Goal: Entertainment & Leisure: Consume media (video, audio)

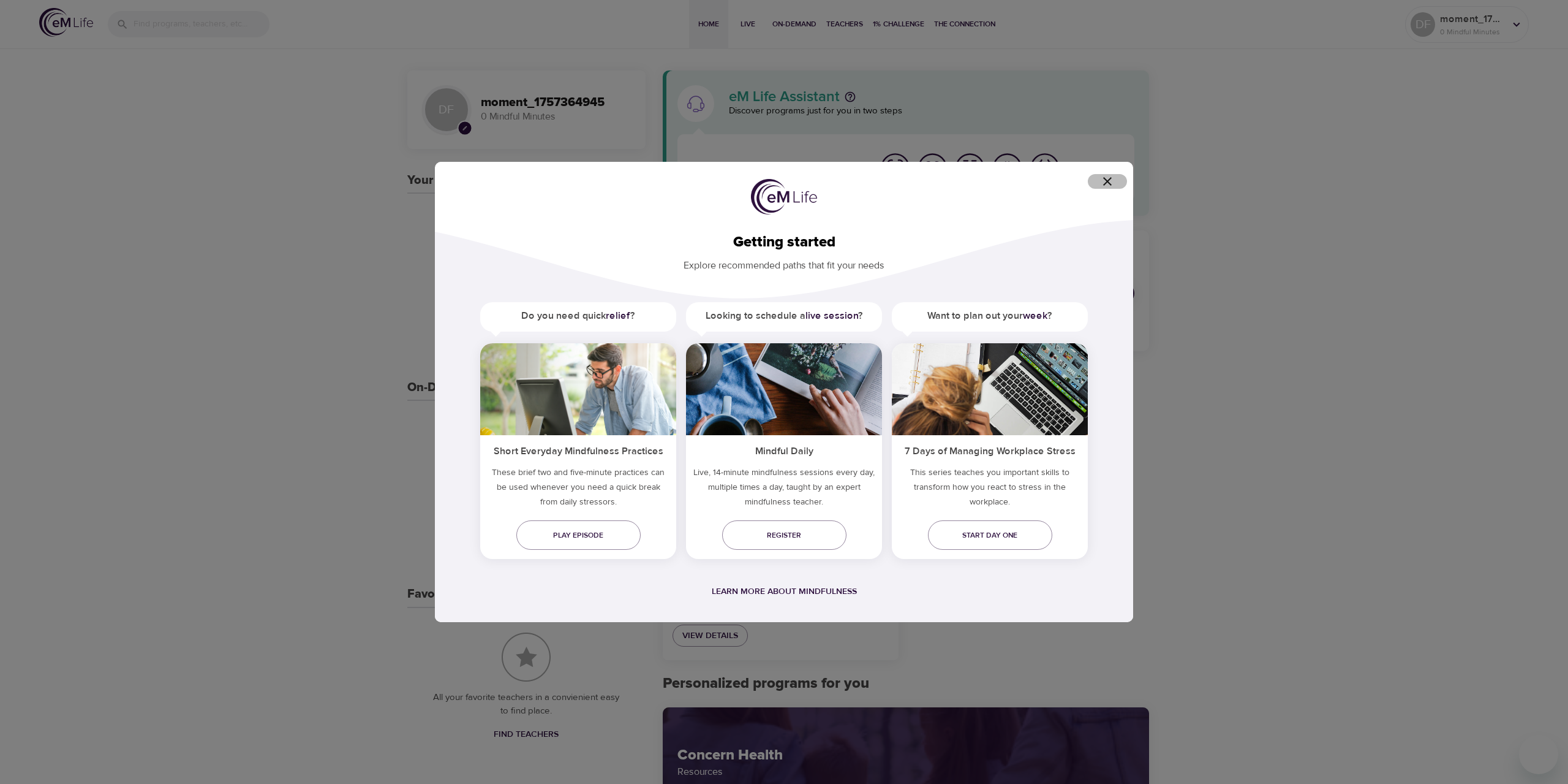
drag, startPoint x: 1097, startPoint y: 182, endPoint x: 999, endPoint y: 141, distance: 106.2
click at [1097, 182] on span "button" at bounding box center [1107, 182] width 29 height 15
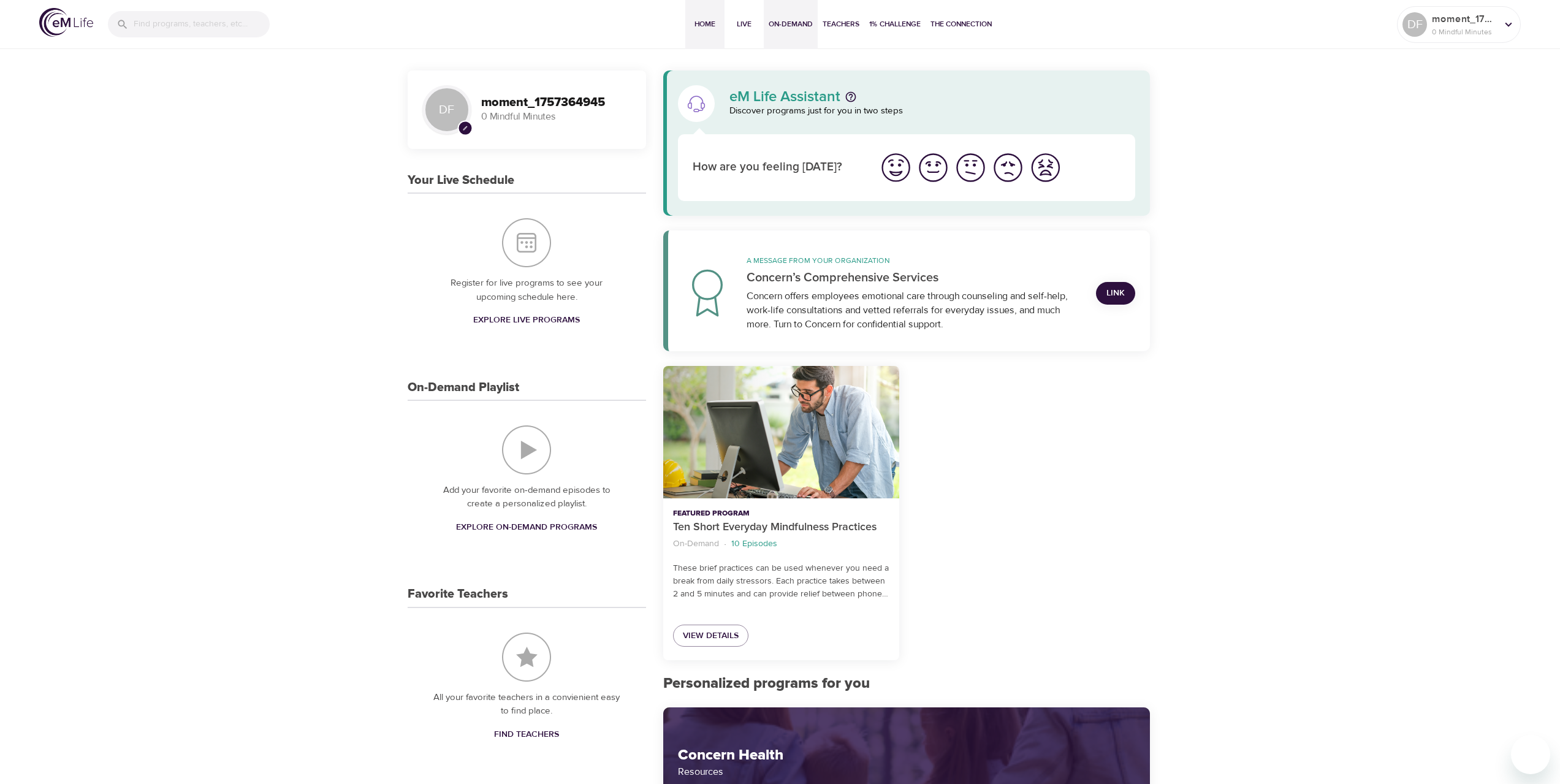
click at [790, 31] on button "On-Demand" at bounding box center [791, 25] width 54 height 49
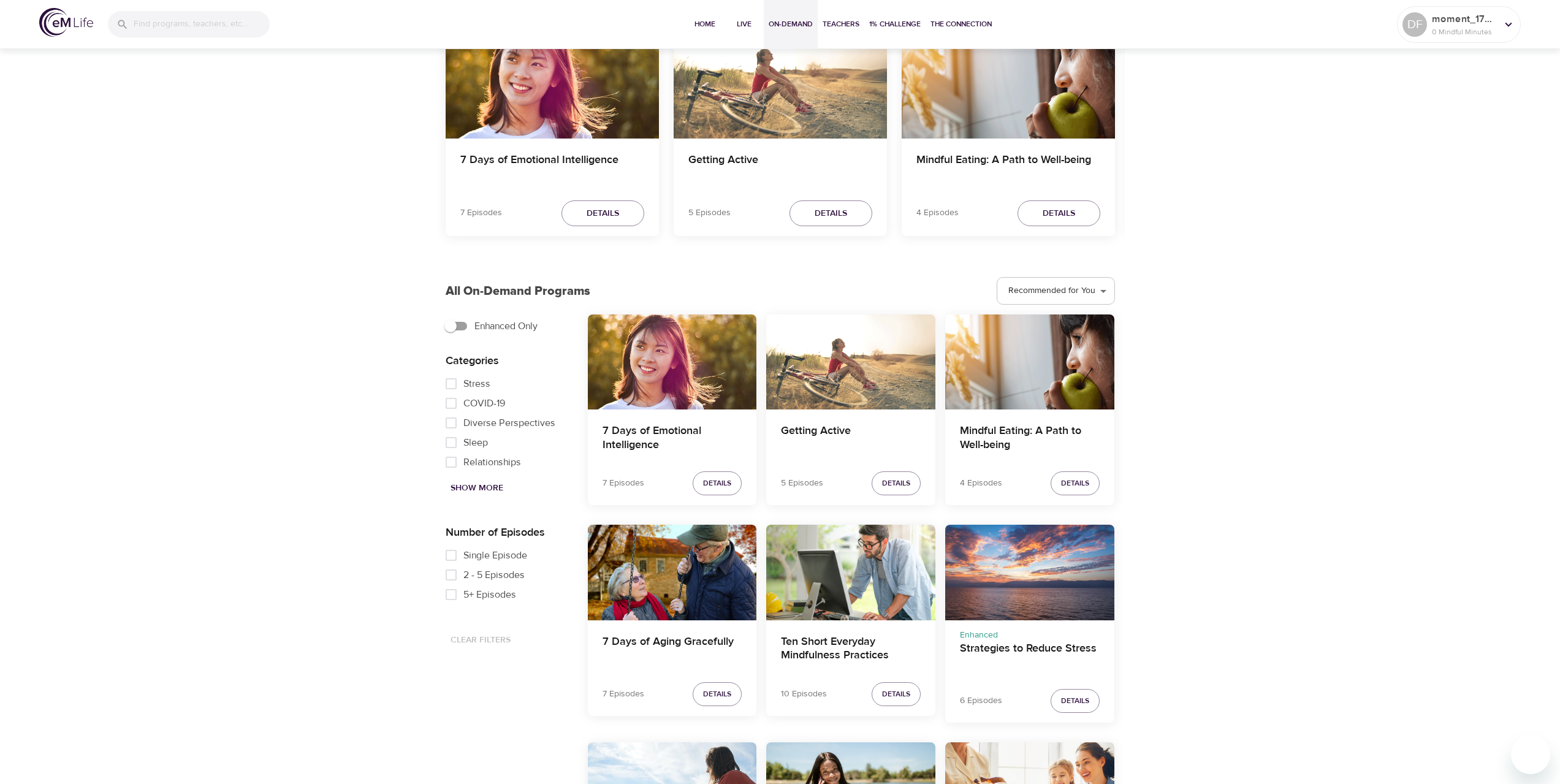
scroll to position [184, 0]
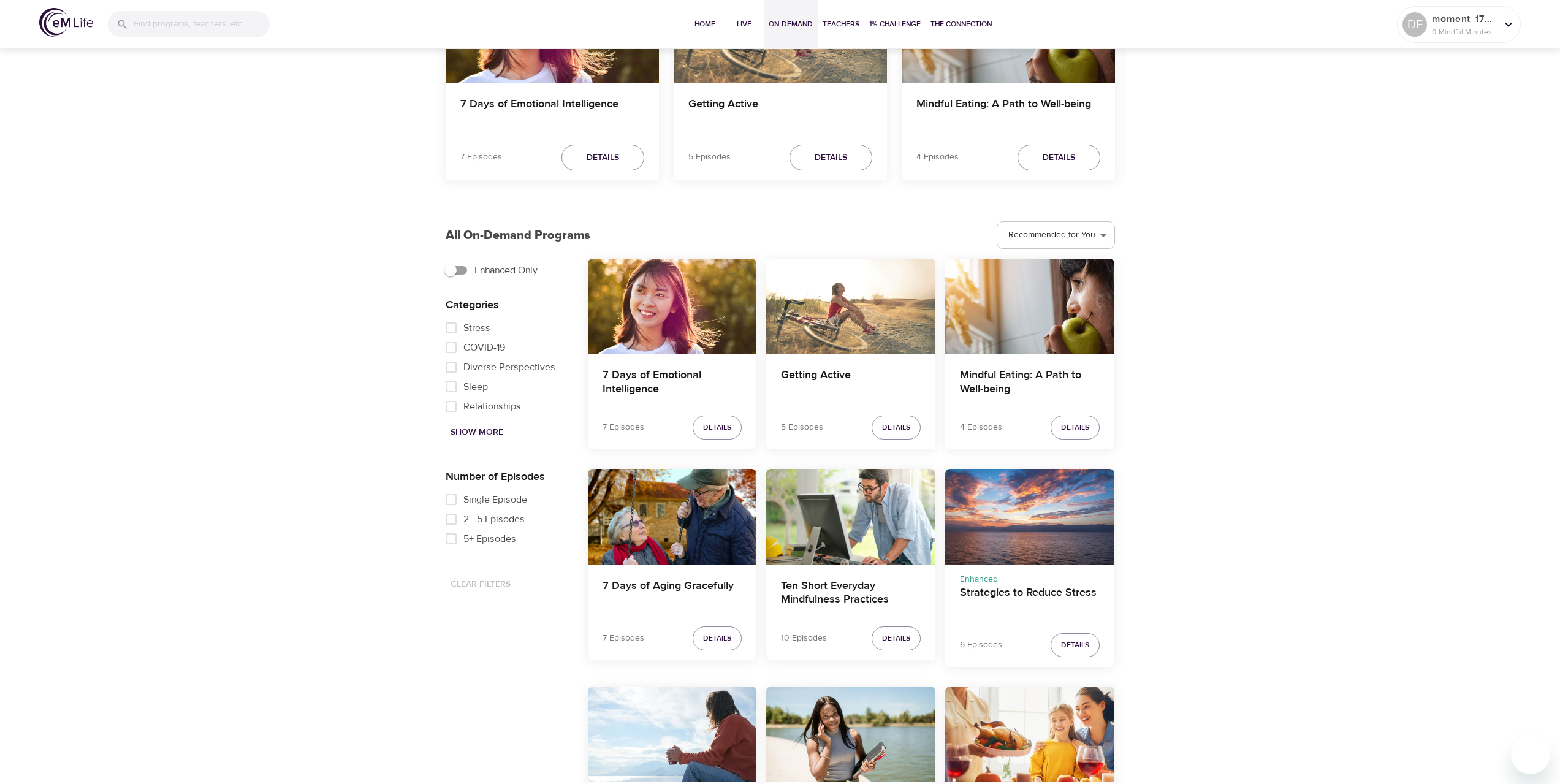
click at [495, 499] on span "Single Episode" at bounding box center [495, 500] width 64 height 15
click at [463, 499] on input "Single Episode" at bounding box center [451, 500] width 25 height 19
checkbox input "true"
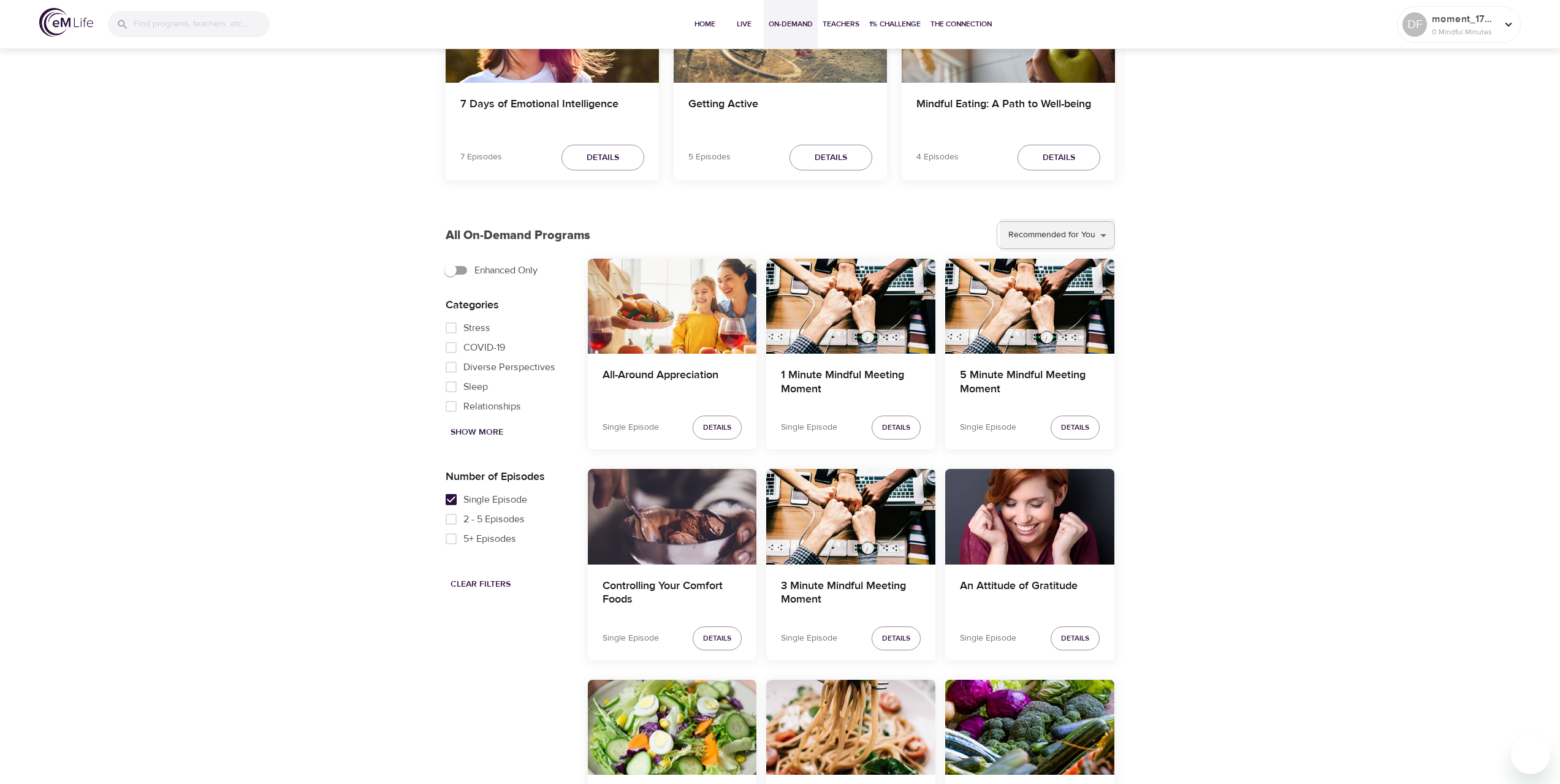
click at [1060, 222] on select "Recommended for You Trending Now Recently Added" at bounding box center [1057, 235] width 115 height 33
click at [1061, 226] on select "Recommended for You Trending Now Recently Added" at bounding box center [1057, 235] width 115 height 33
click at [1000, 218] on select "Recommended for You Trending Now Recently Added" at bounding box center [1057, 235] width 115 height 33
click at [1060, 236] on select "Recommended for You Trending Now Recently Added" at bounding box center [1057, 235] width 115 height 33
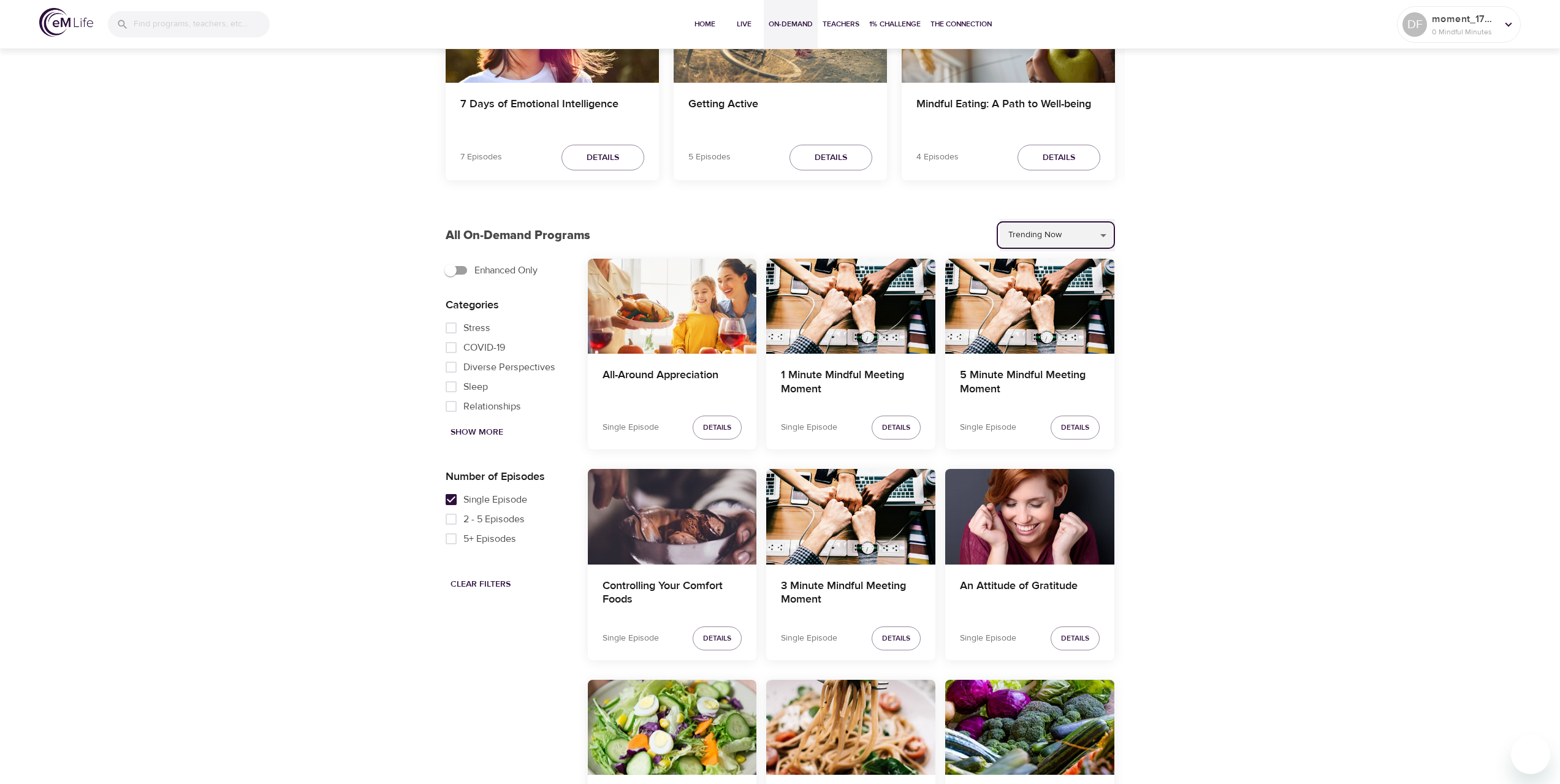
click at [1000, 218] on select "Recommended for You Trending Now Recently Added" at bounding box center [1057, 235] width 115 height 33
click at [1041, 235] on select "Recommended for You Trending Now Recently Added" at bounding box center [1057, 235] width 115 height 33
click at [1000, 218] on select "Recommended for You Trending Now Recently Added" at bounding box center [1057, 235] width 115 height 33
click at [1043, 239] on select "Recommended for You Trending Now Recently Added" at bounding box center [1057, 235] width 115 height 33
select select "recent"
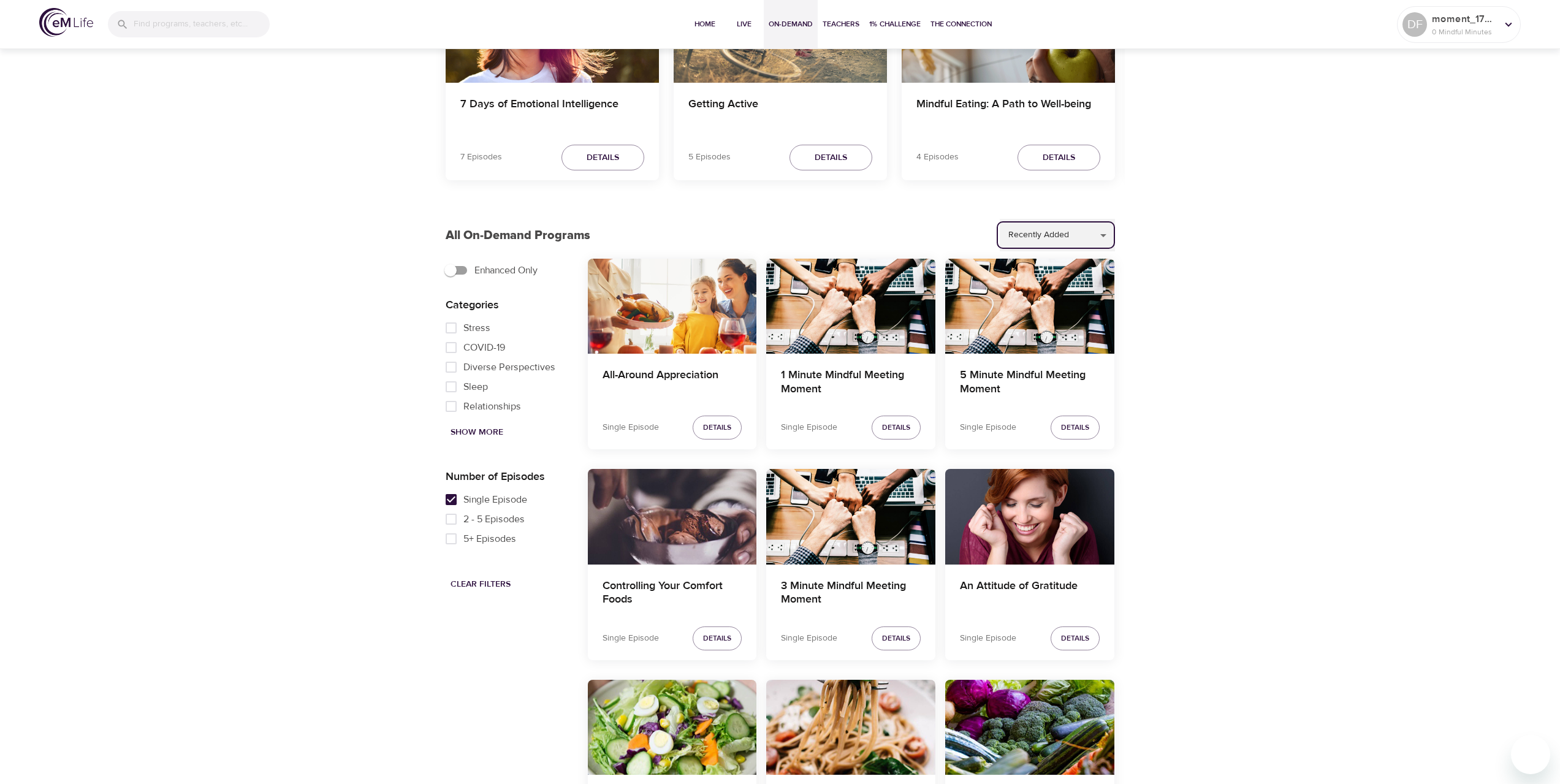
click at [1000, 218] on select "Recommended for You Trending Now Recently Added" at bounding box center [1057, 235] width 115 height 33
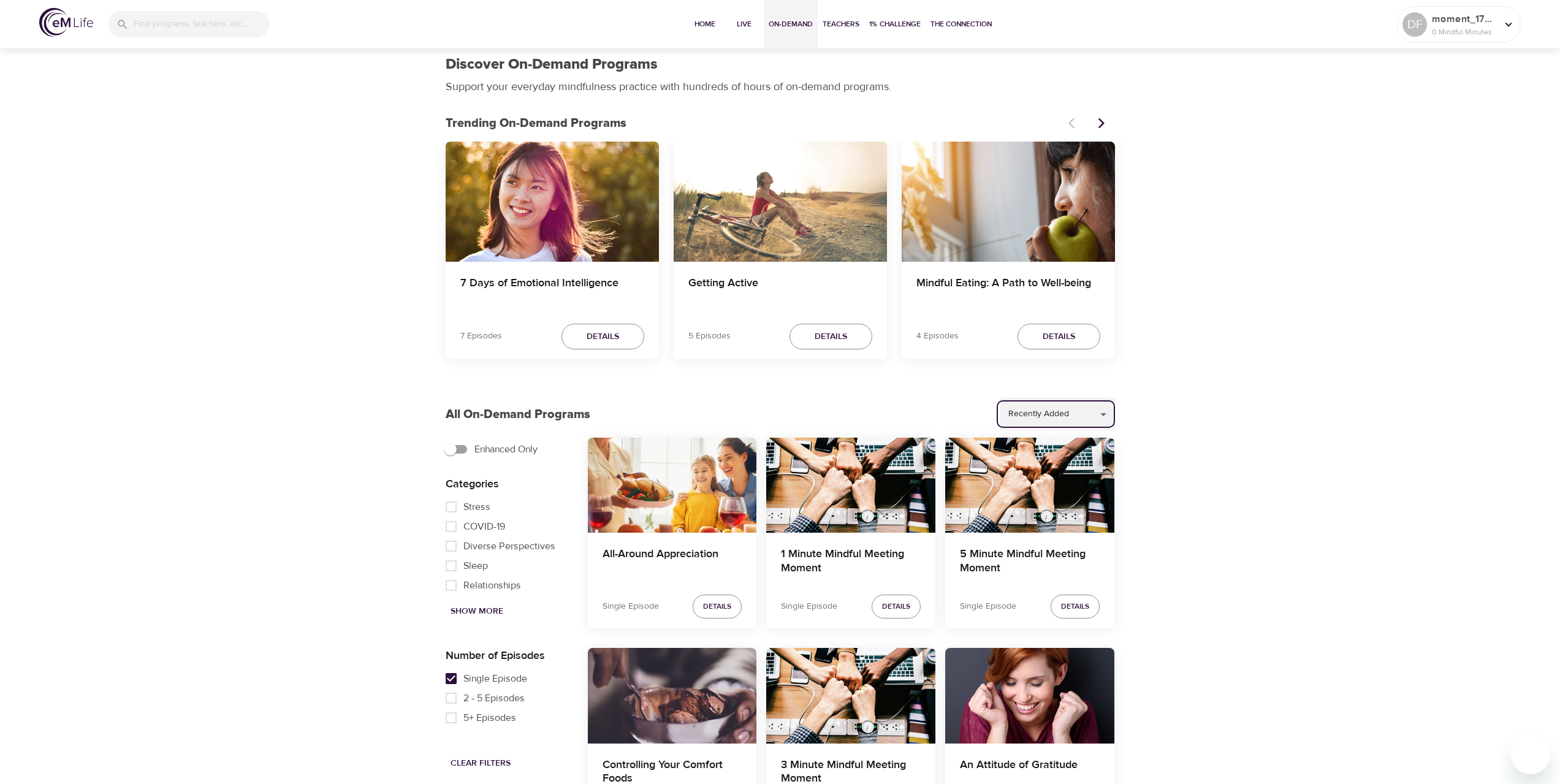
scroll to position [0, 0]
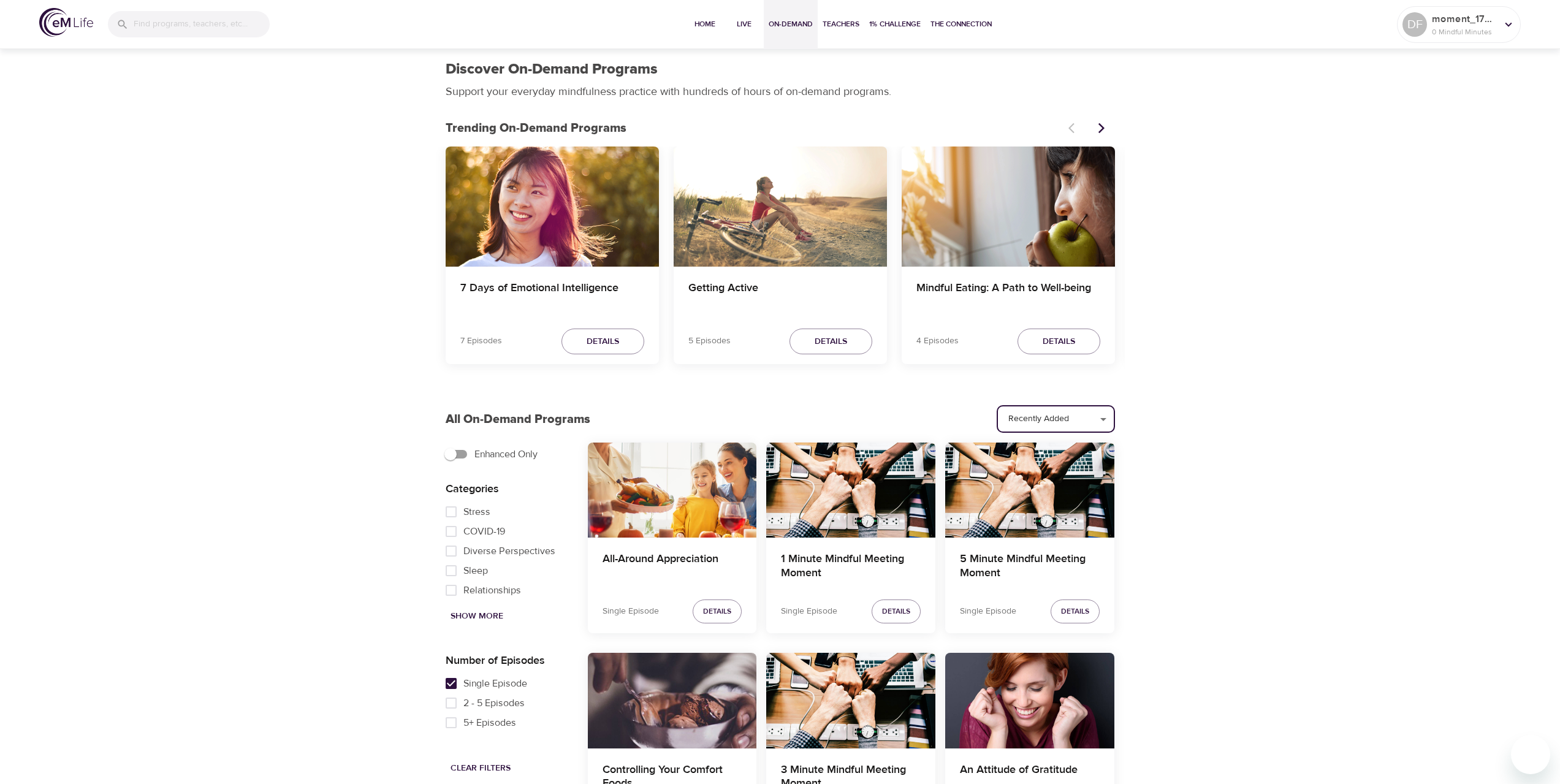
click at [453, 687] on input "Single Episode" at bounding box center [451, 683] width 25 height 19
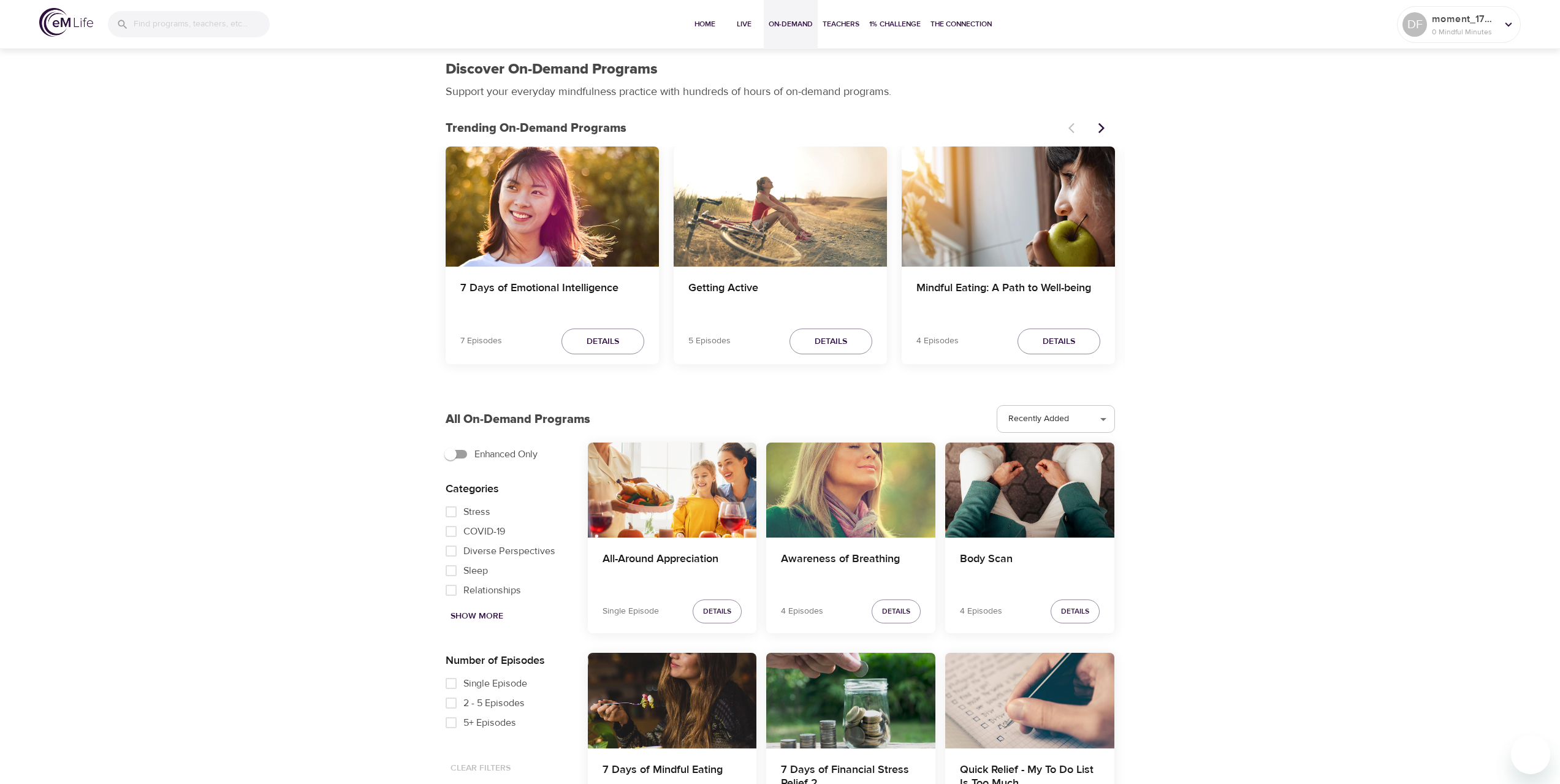
click at [452, 686] on input "Single Episode" at bounding box center [451, 683] width 25 height 19
checkbox input "true"
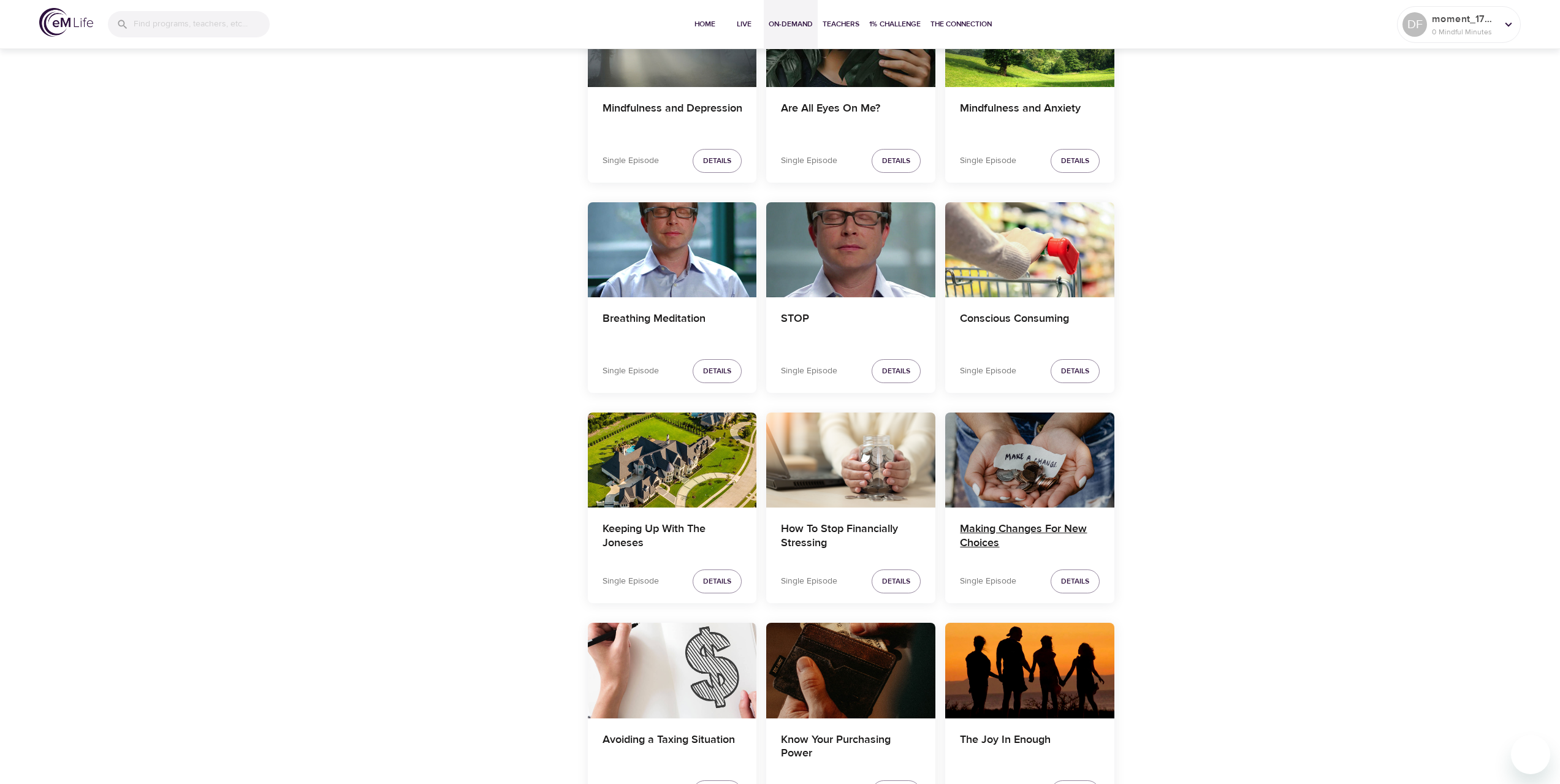
scroll to position [1103, 0]
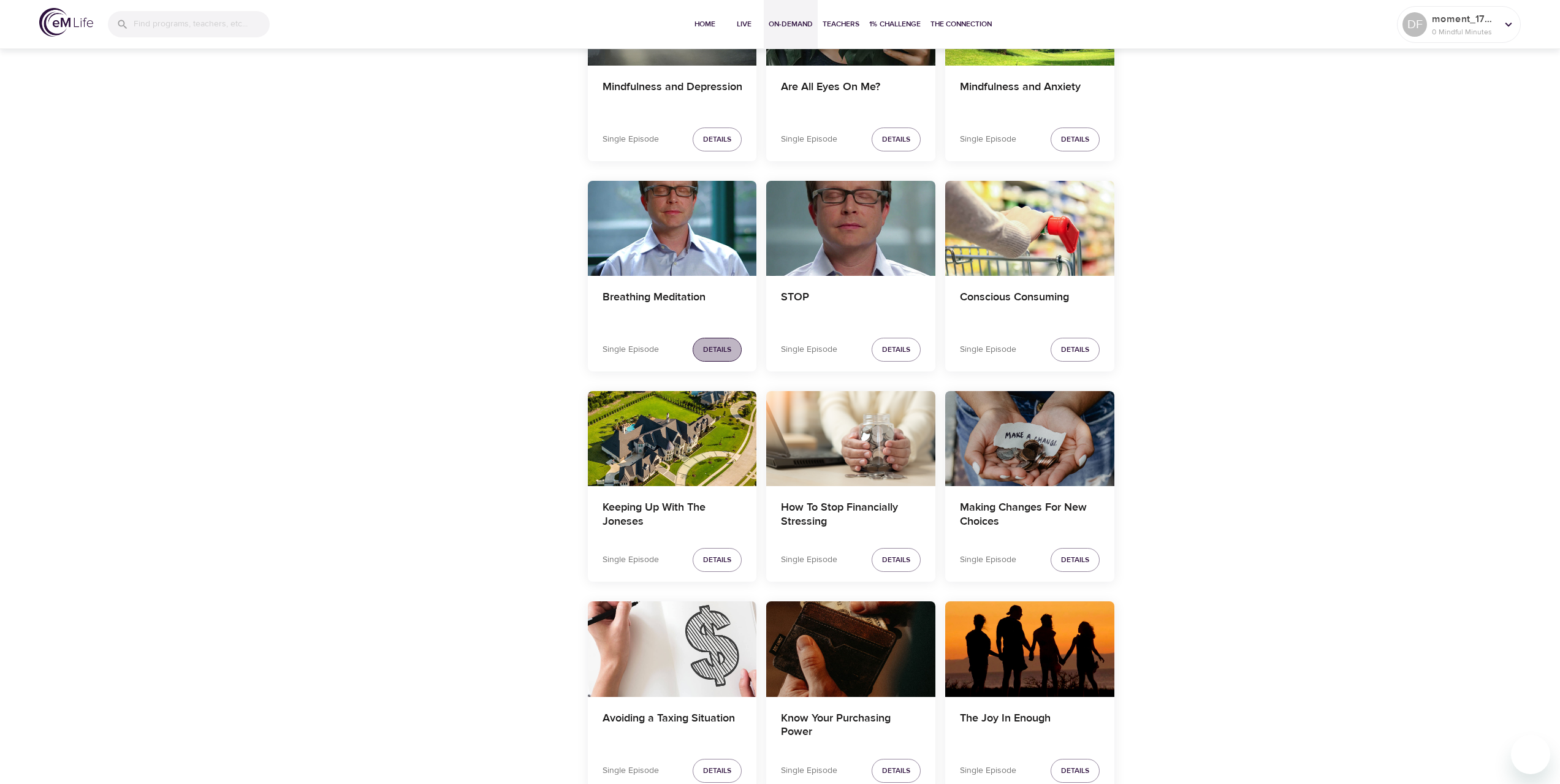
click at [724, 348] on span "Details" at bounding box center [718, 349] width 28 height 13
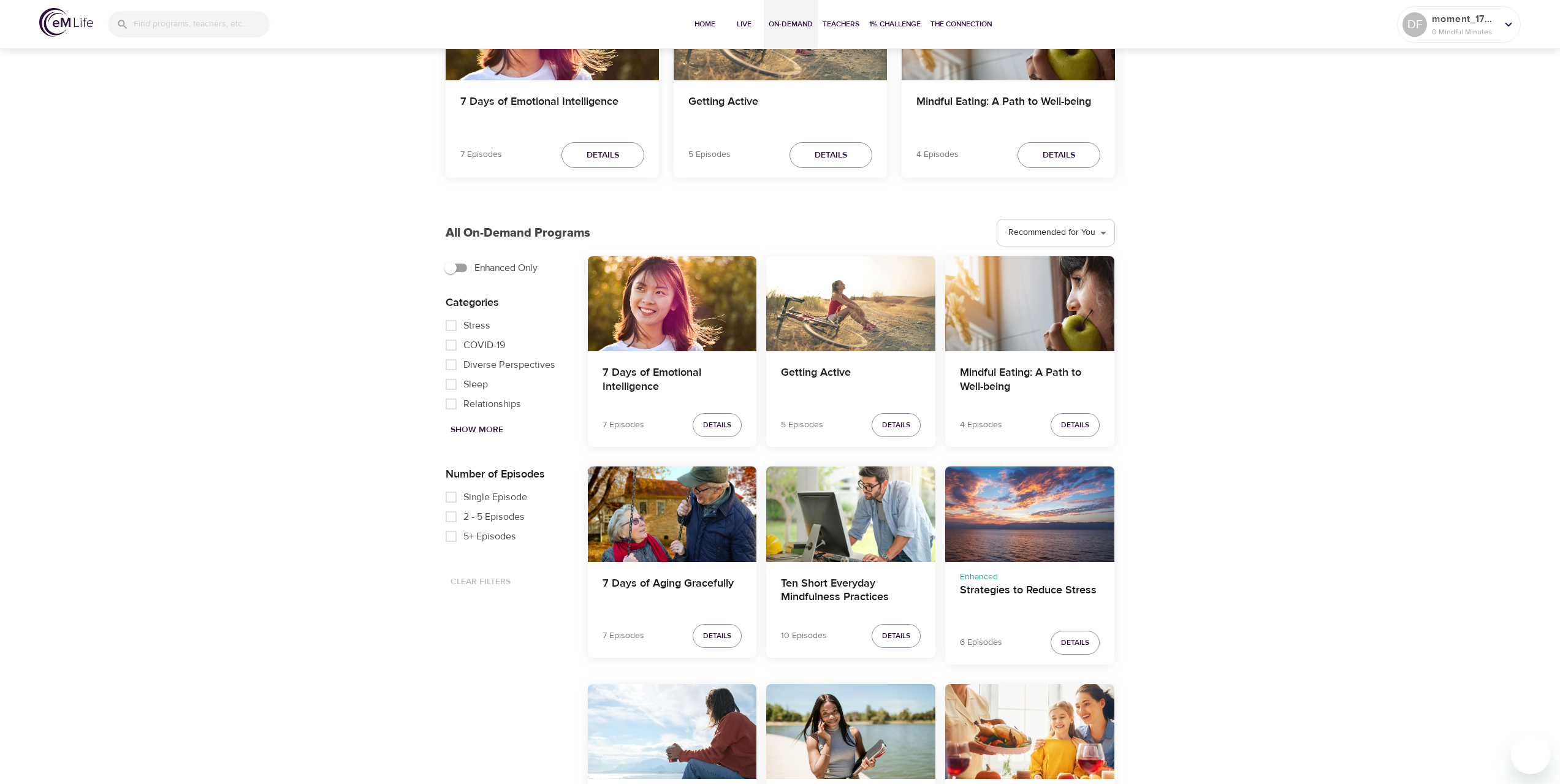
scroll to position [184, 0]
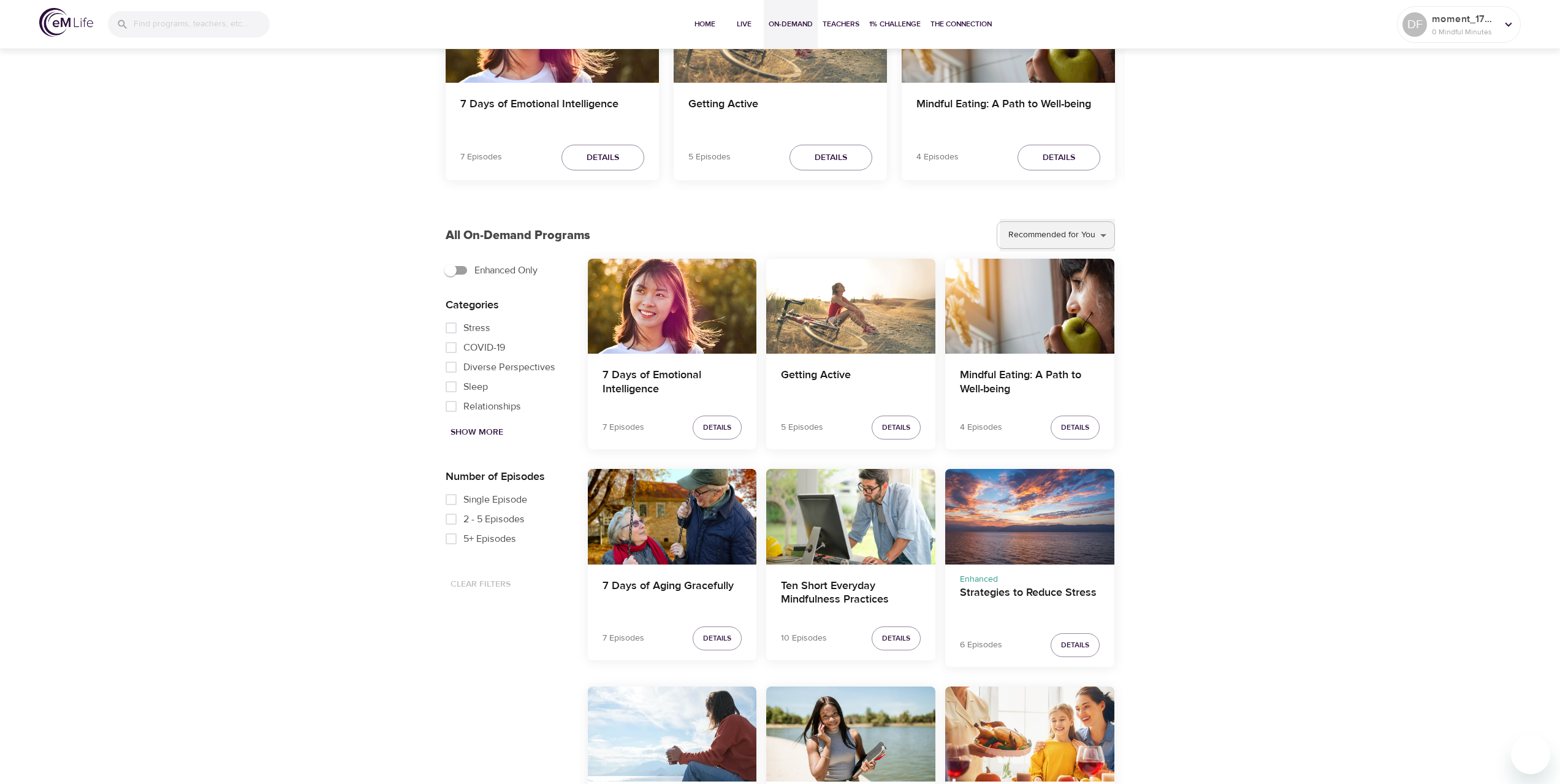
click at [1069, 230] on select "Recommended for You Trending Now Recently Added" at bounding box center [1057, 235] width 115 height 33
select select "recent"
click at [1000, 218] on select "Recommended for You Trending Now Recently Added" at bounding box center [1057, 235] width 115 height 33
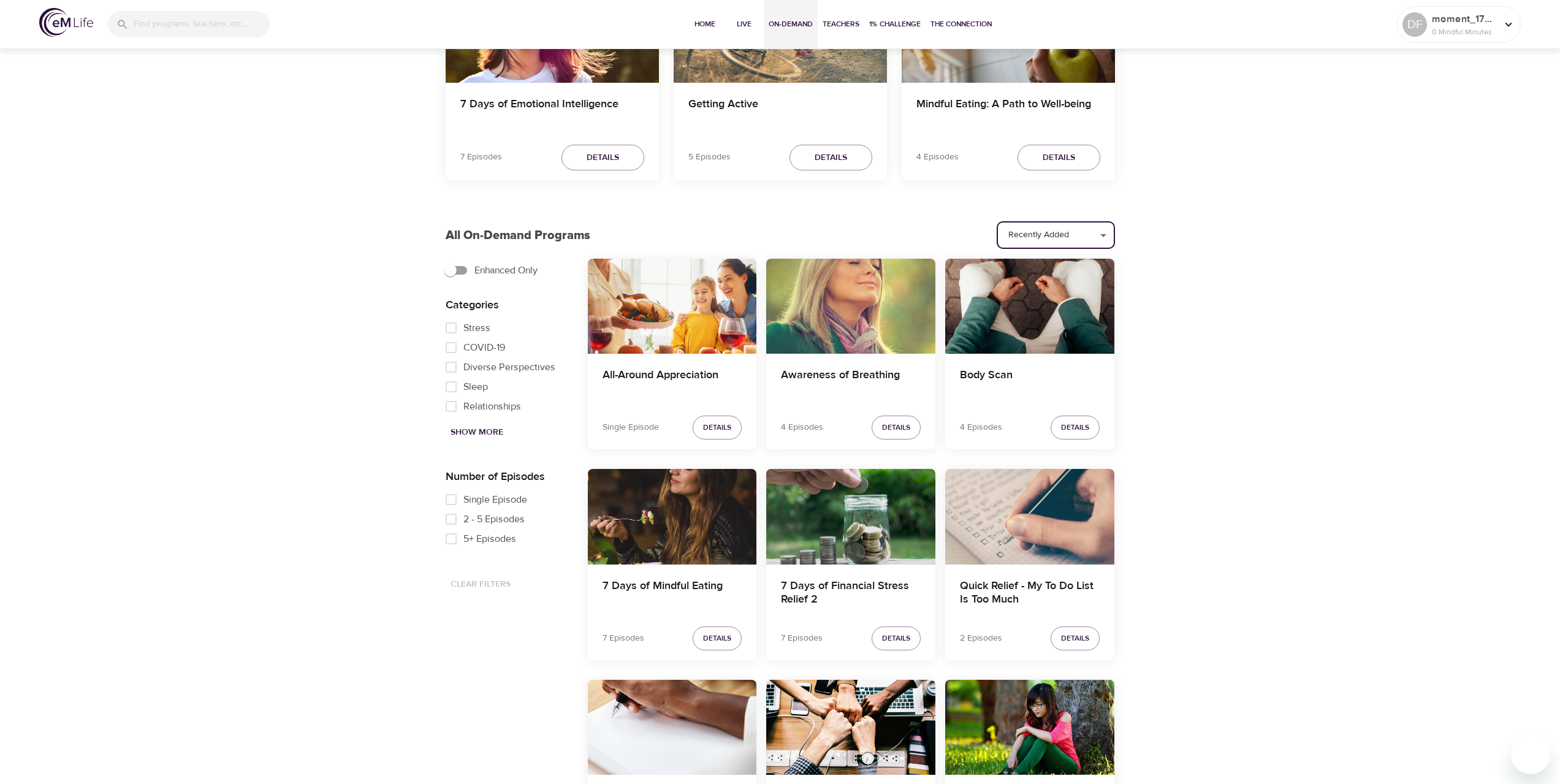
click at [491, 503] on span "Single Episode" at bounding box center [495, 500] width 64 height 15
click at [463, 503] on input "Single Episode" at bounding box center [451, 500] width 25 height 19
checkbox input "true"
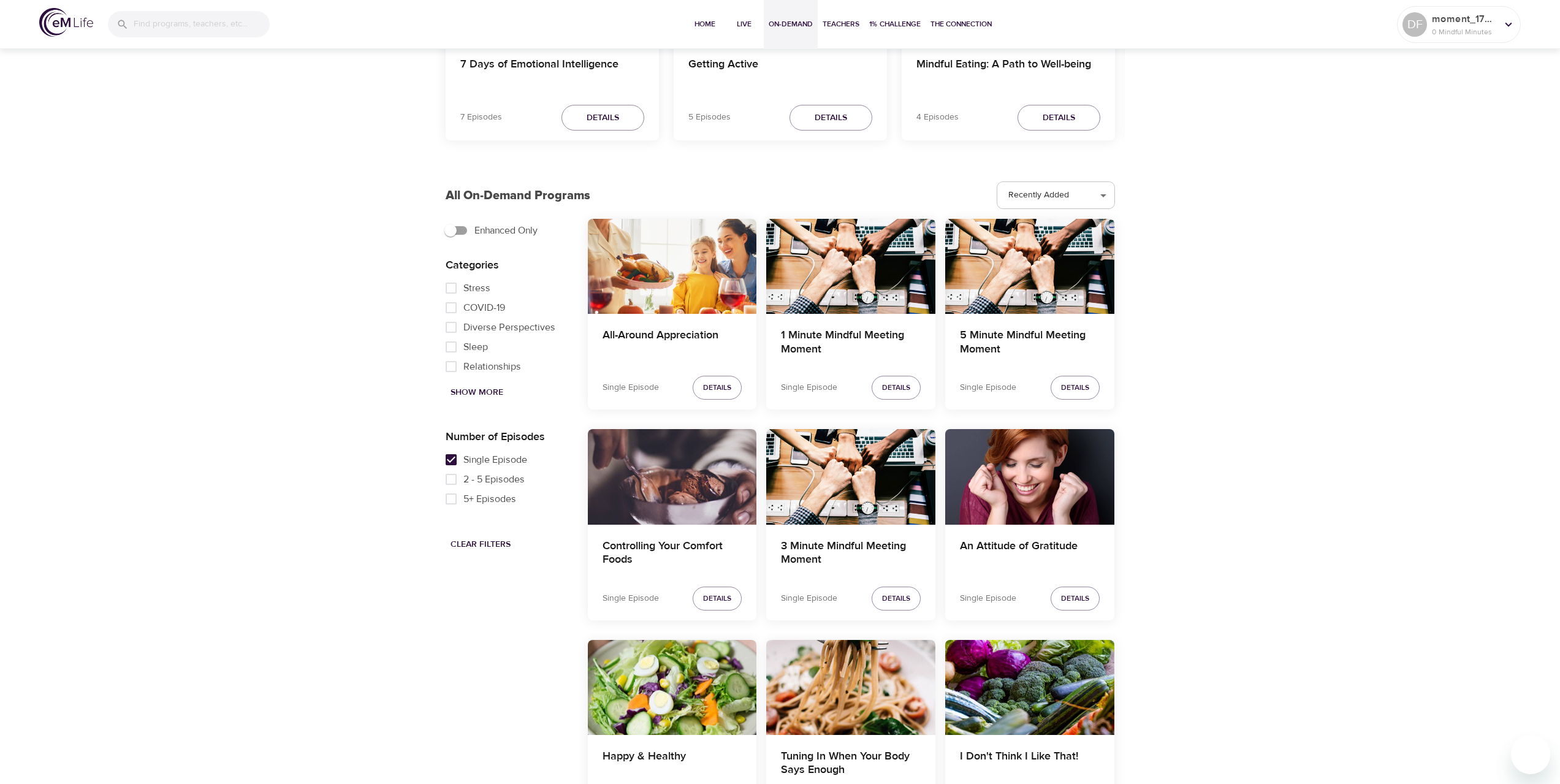
scroll to position [245, 0]
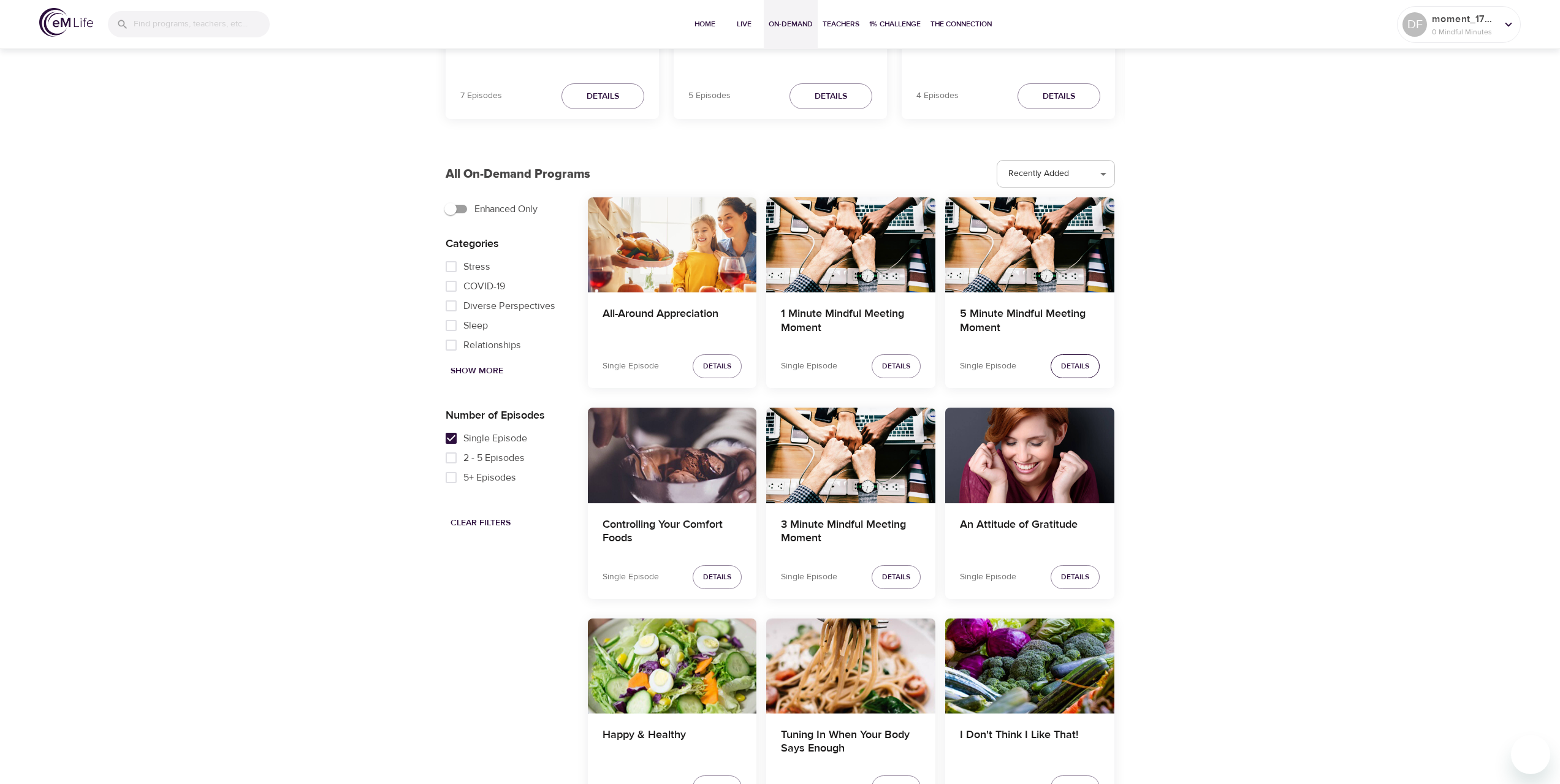
click at [1067, 361] on span "Details" at bounding box center [1075, 366] width 28 height 13
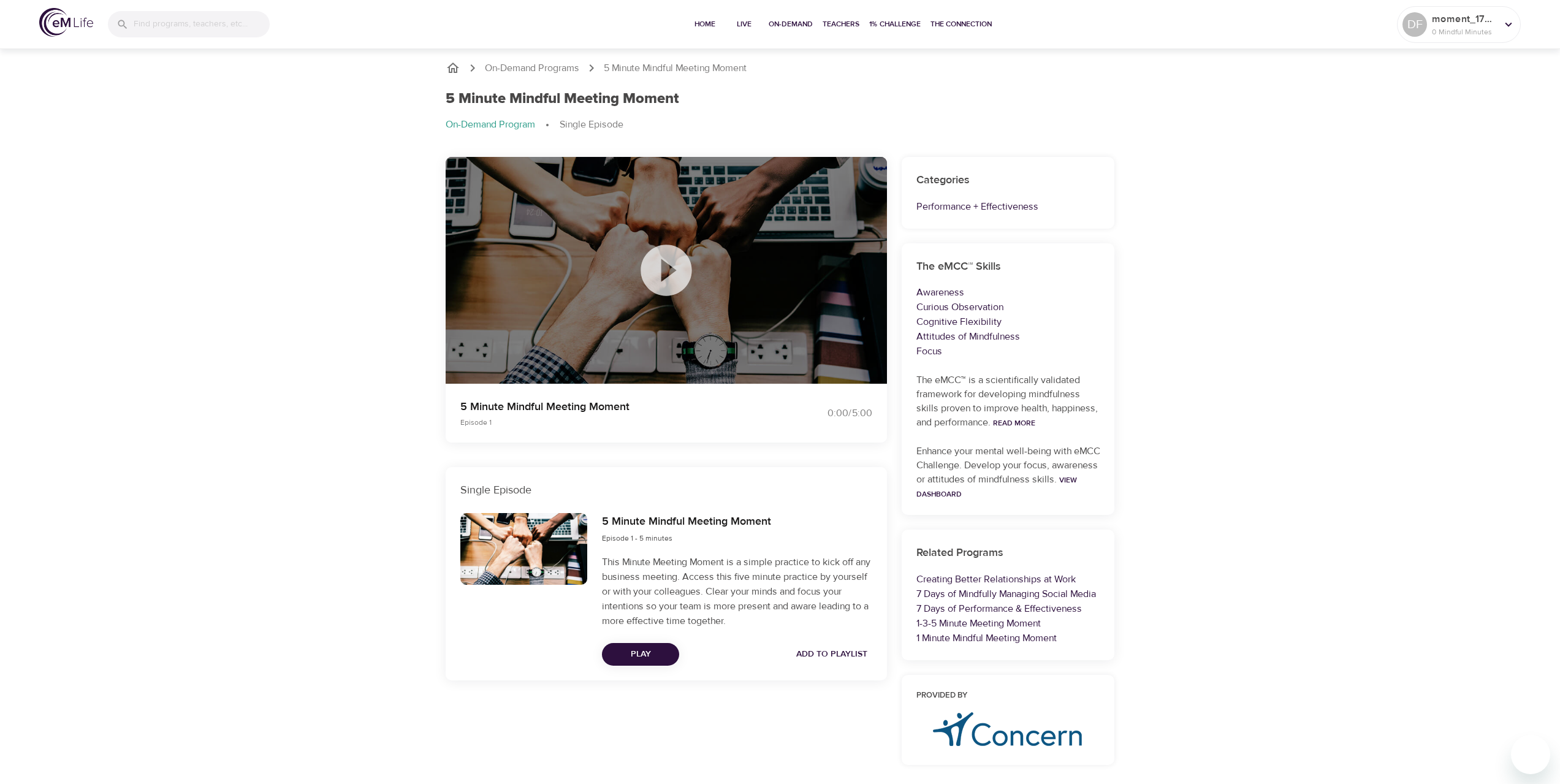
click at [655, 280] on icon at bounding box center [666, 270] width 51 height 51
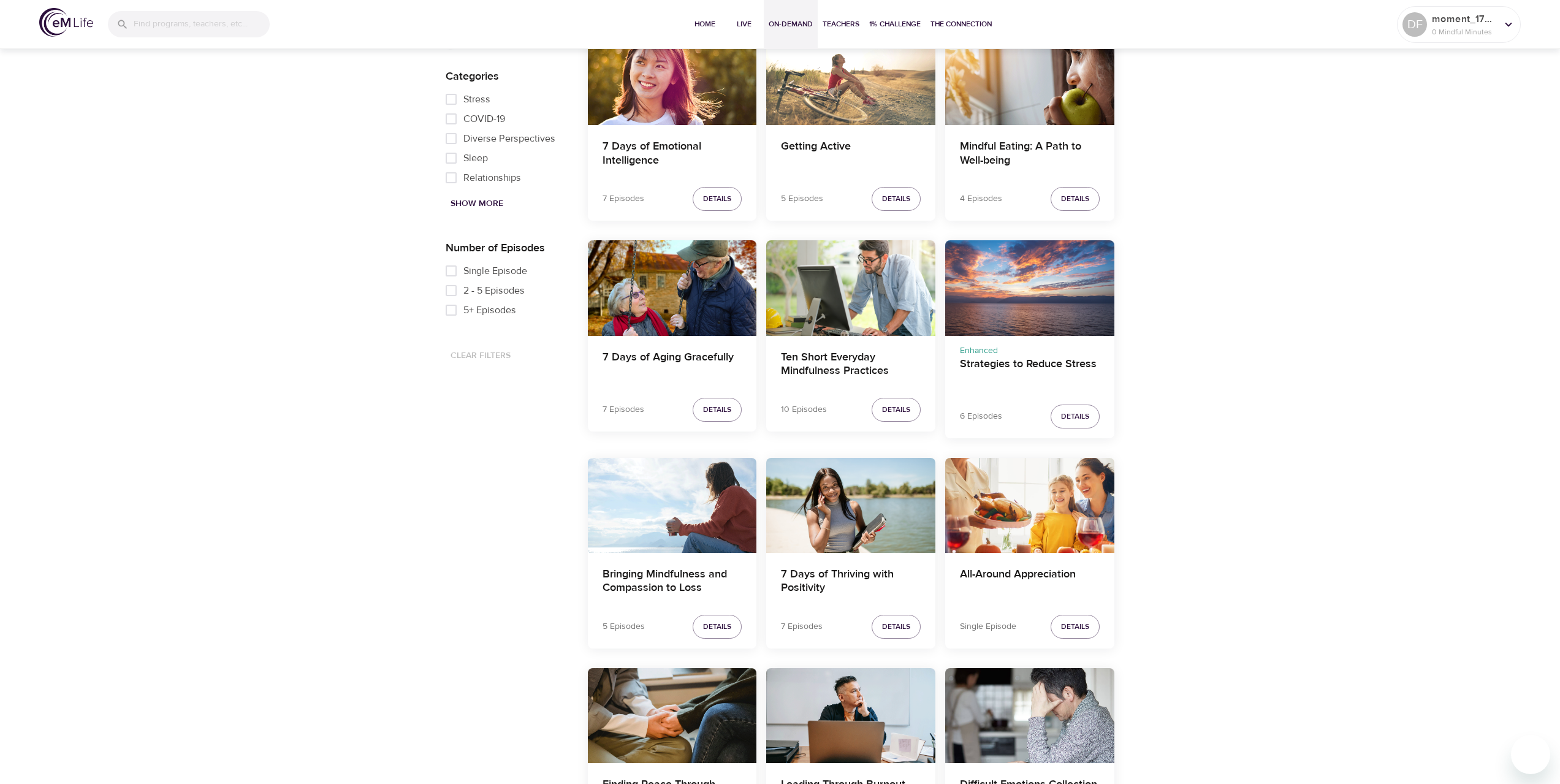
scroll to position [245, 0]
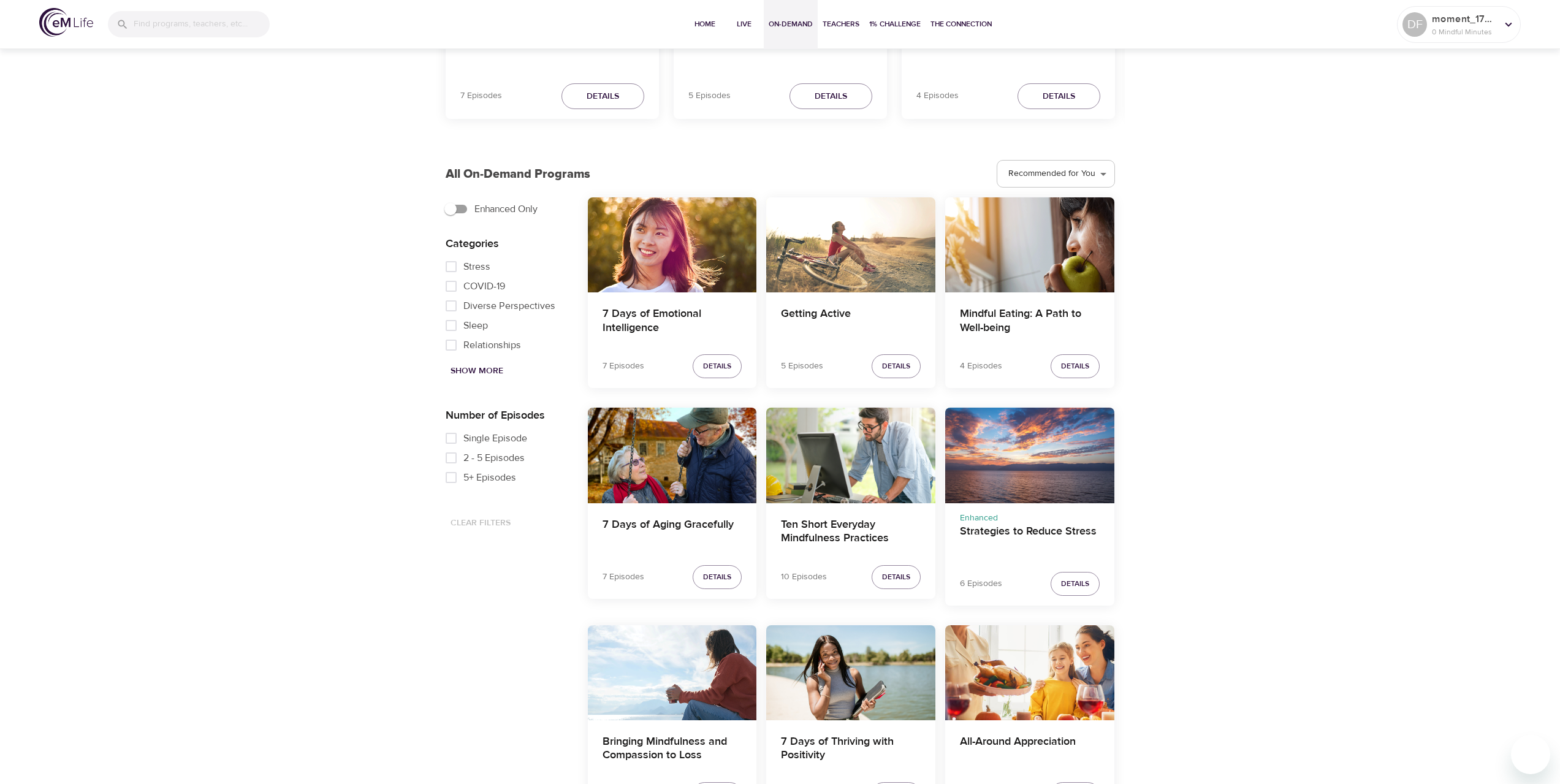
click at [507, 436] on span "Single Episode" at bounding box center [495, 438] width 64 height 15
click at [463, 436] on input "Single Episode" at bounding box center [451, 438] width 25 height 19
checkbox input "true"
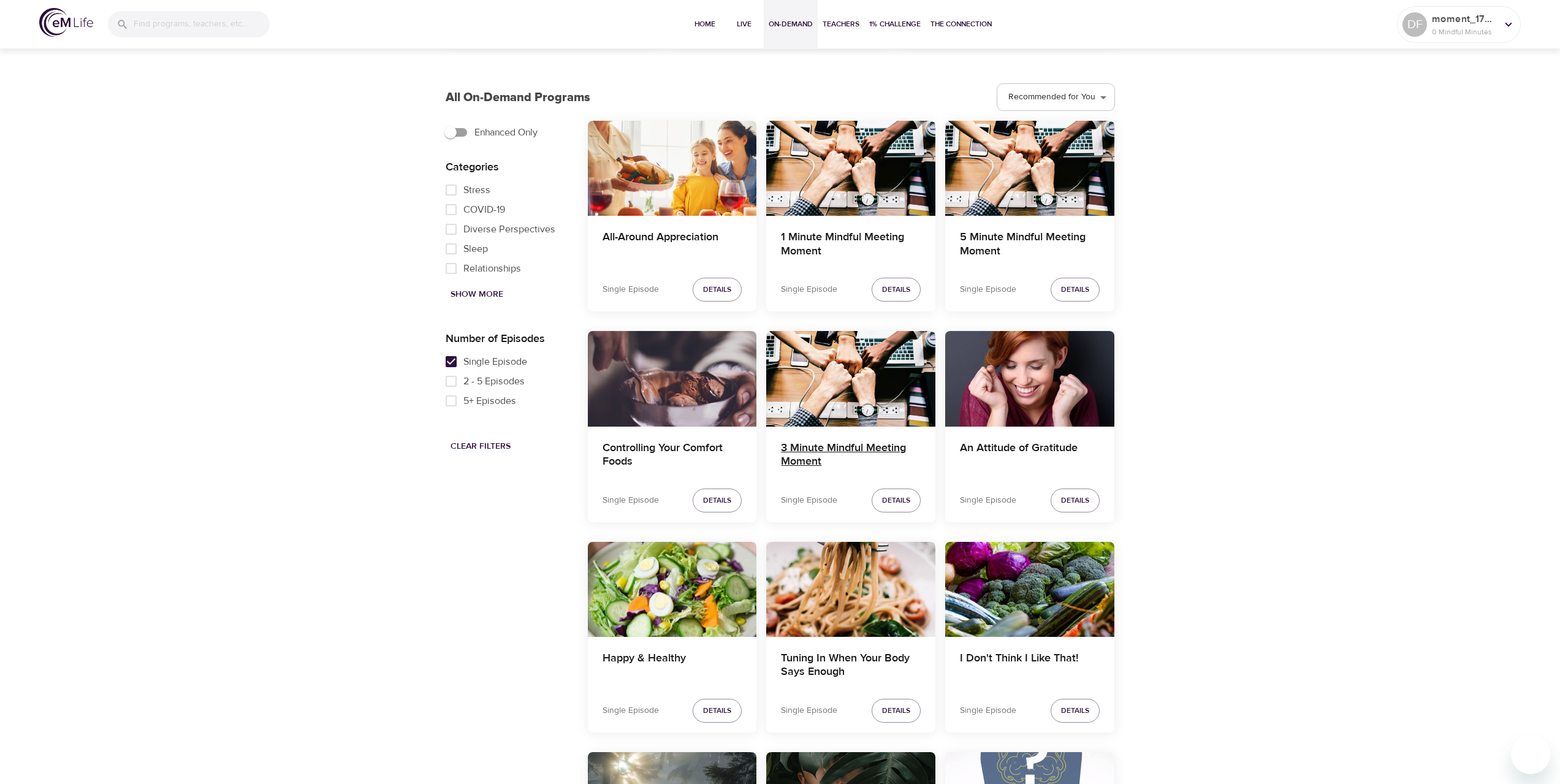
scroll to position [368, 0]
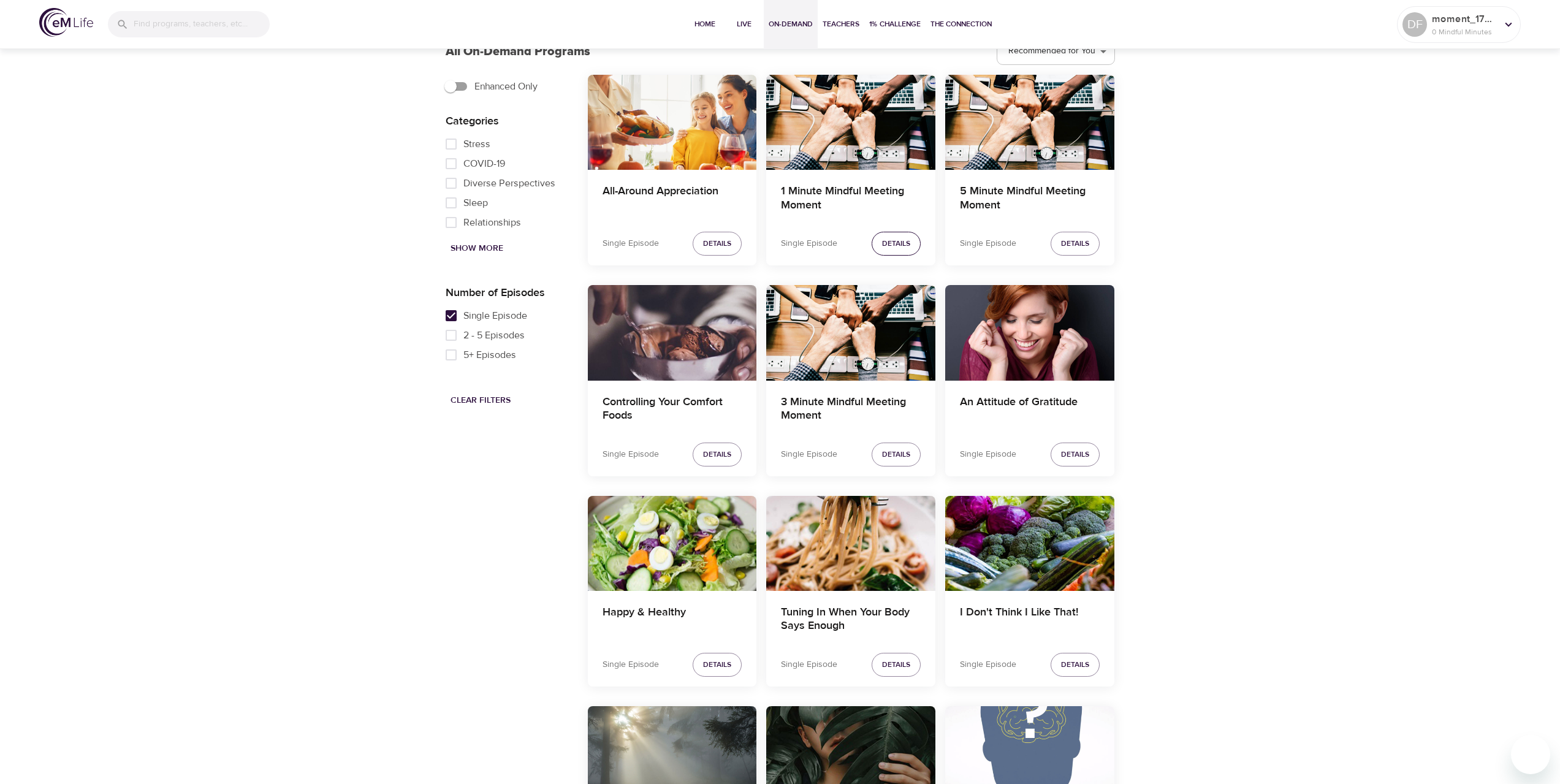
click at [887, 251] on button "Details" at bounding box center [896, 244] width 49 height 24
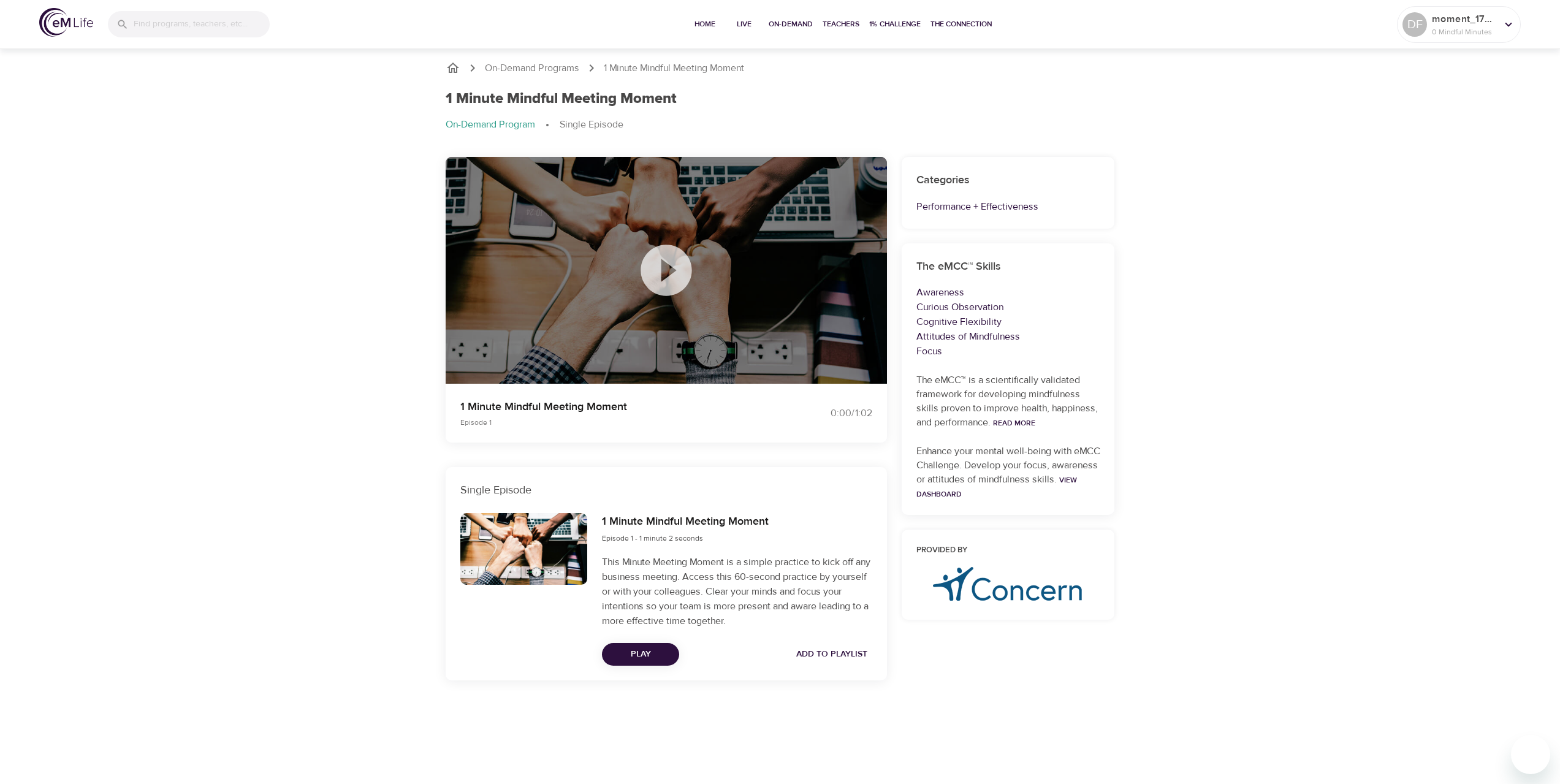
click at [727, 260] on div at bounding box center [667, 271] width 441 height 227
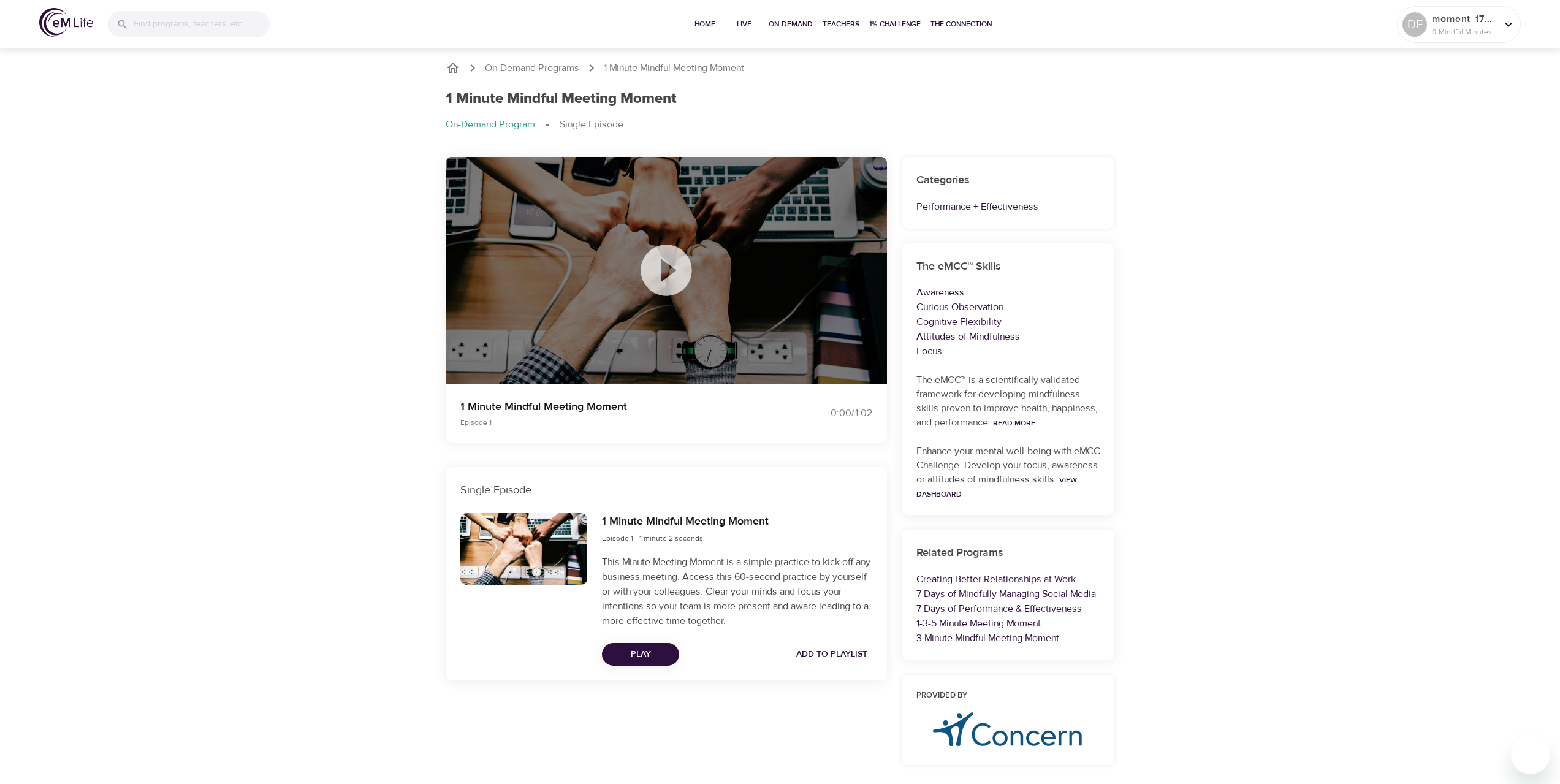
click at [663, 277] on icon at bounding box center [667, 270] width 61 height 61
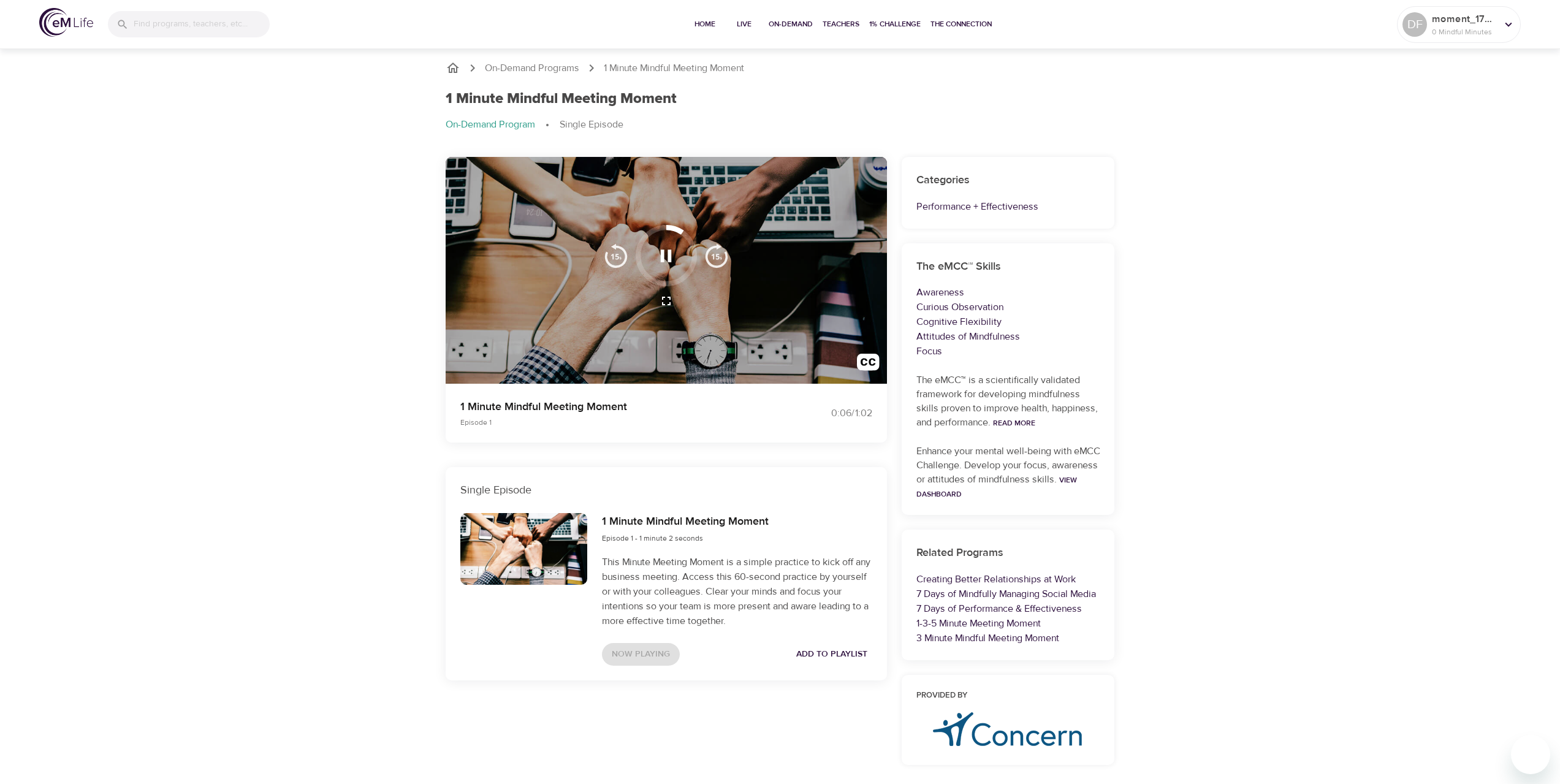
click at [696, 259] on div at bounding box center [667, 256] width 61 height 61
click at [715, 254] on img "button" at bounding box center [716, 255] width 25 height 25
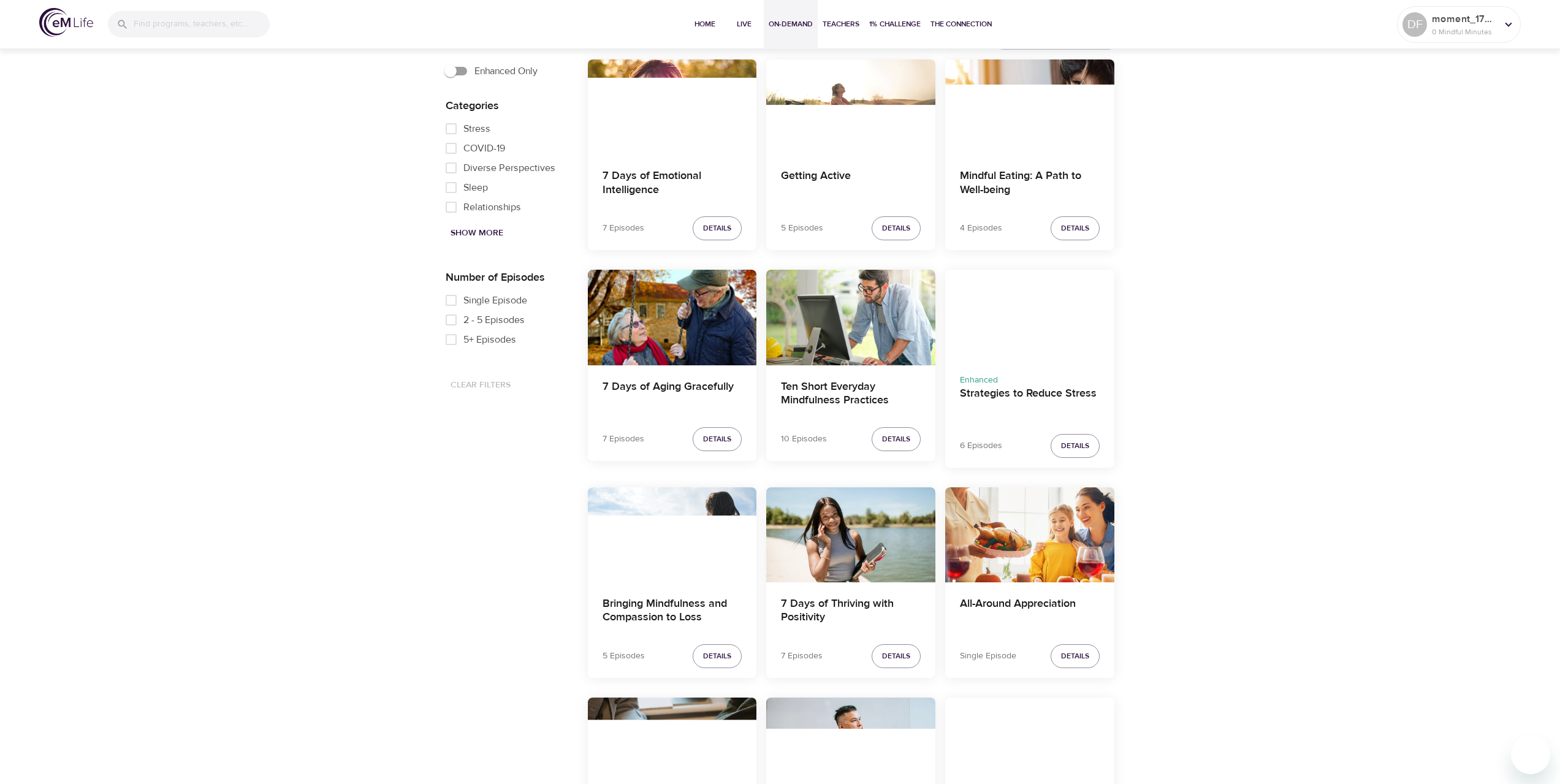
scroll to position [245, 0]
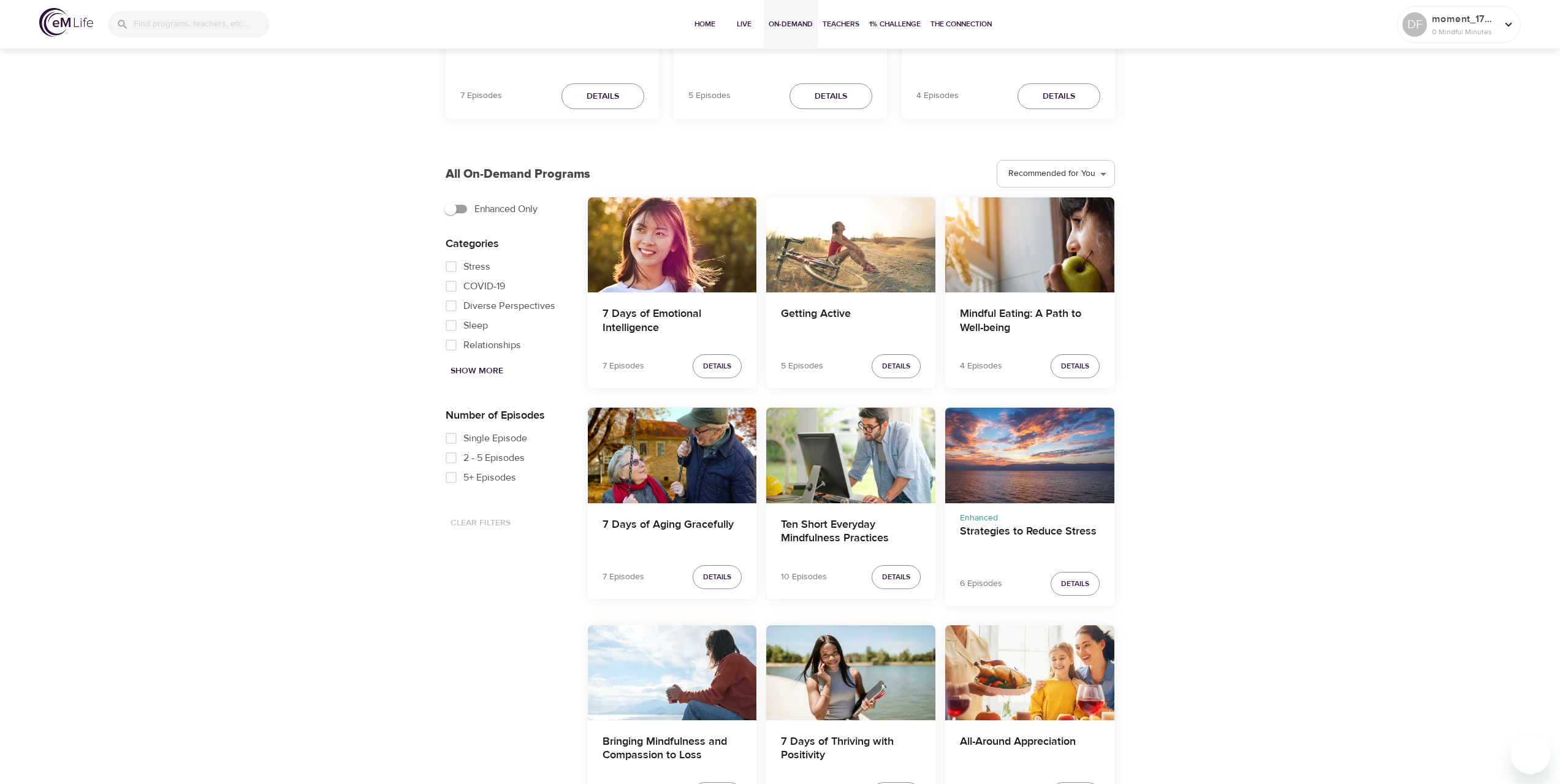
click at [498, 442] on span "Single Episode" at bounding box center [495, 438] width 64 height 15
click at [463, 442] on input "Single Episode" at bounding box center [451, 438] width 25 height 19
checkbox input "true"
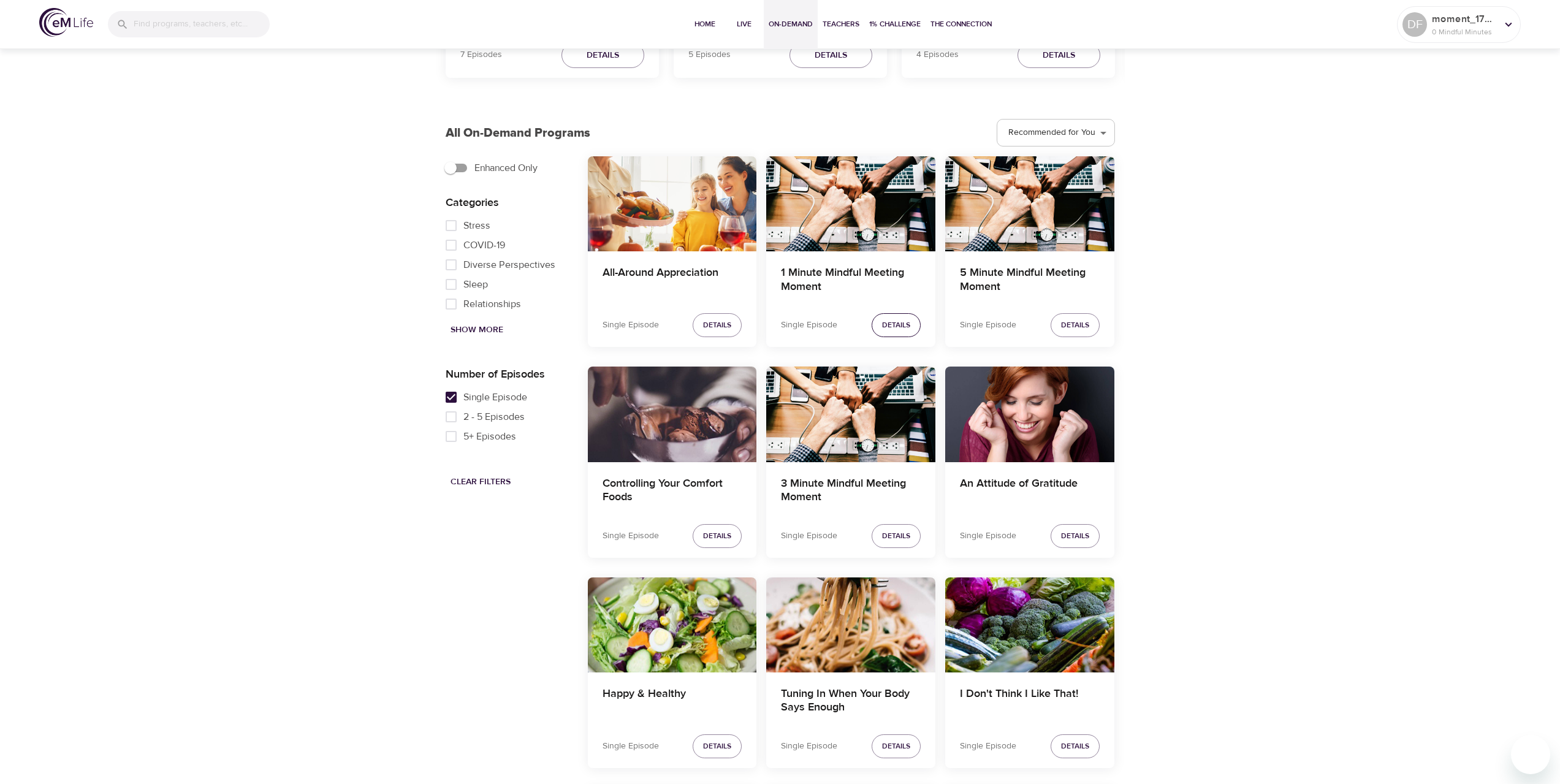
scroll to position [307, 0]
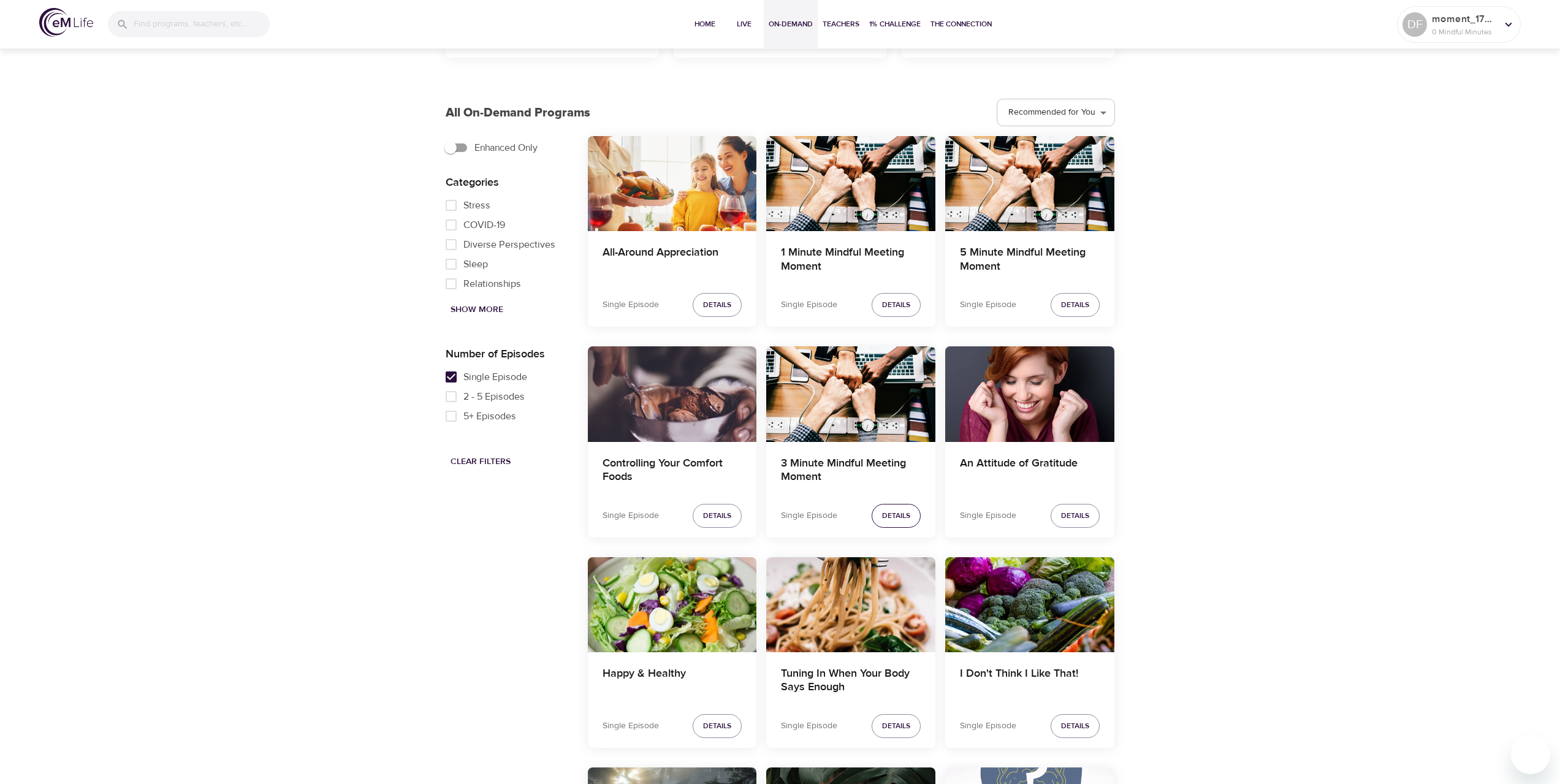
click at [898, 518] on span "Details" at bounding box center [896, 515] width 28 height 13
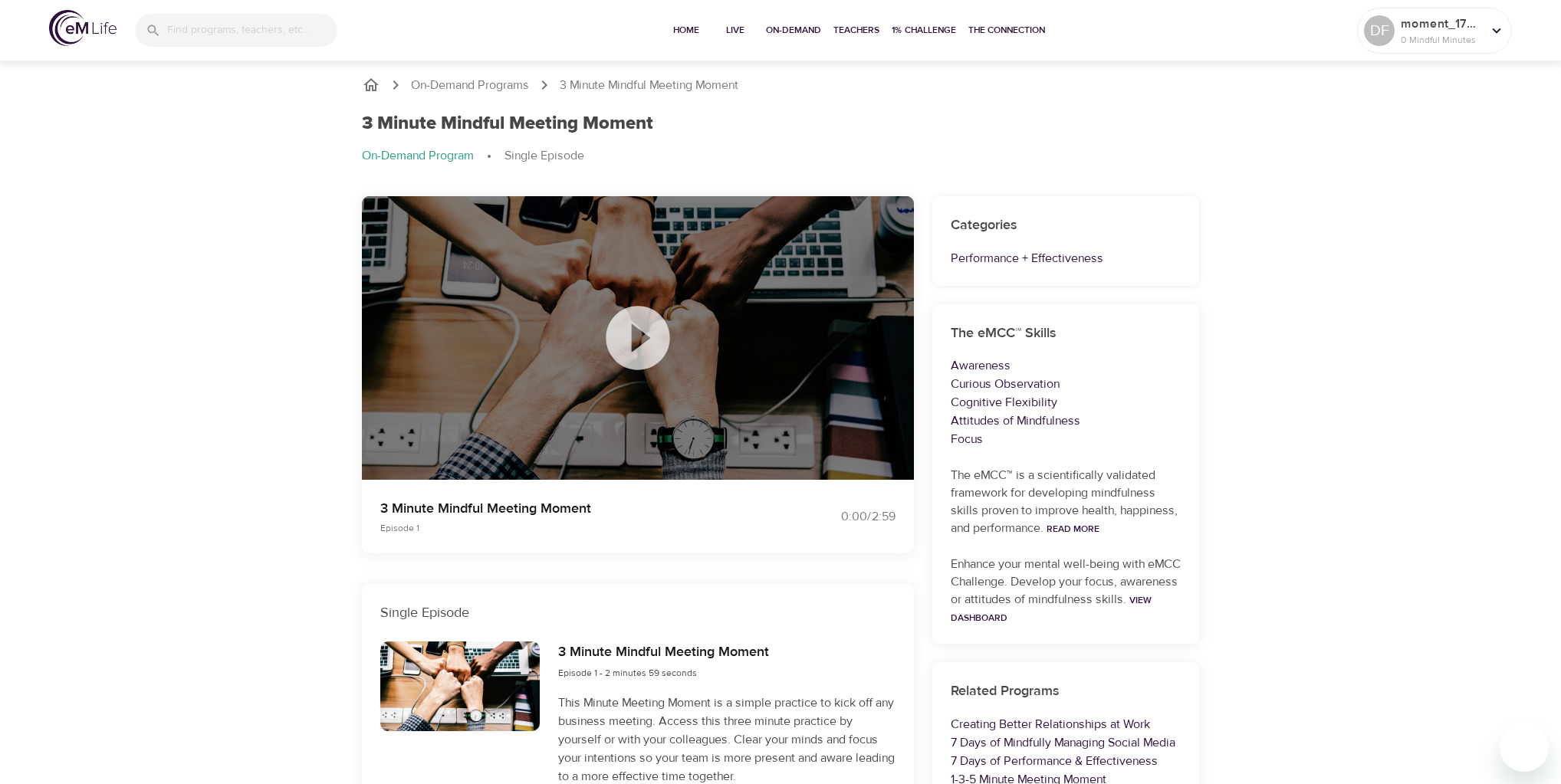
click at [1453, 229] on div "On-Demand Programs 3 Minute Mindful Meeting Moment 3 Minute Mindful Meeting Mom…" at bounding box center [780, 554] width 1561 height 995
click at [635, 328] on icon at bounding box center [638, 338] width 77 height 77
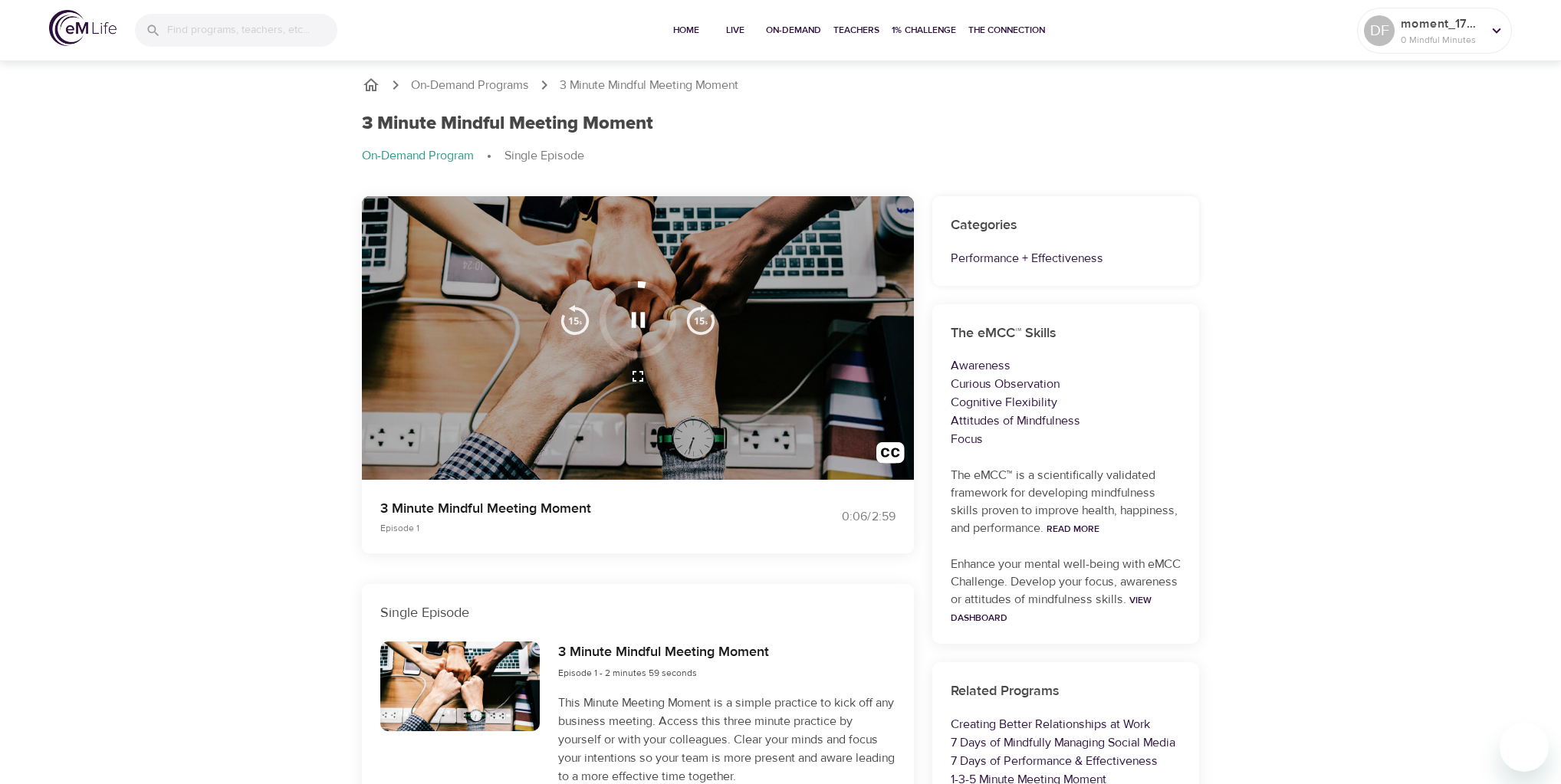
click at [1495, 646] on div "On-Demand Programs 3 Minute Mindful Meeting Moment 3 Minute Mindful Meeting Mom…" at bounding box center [780, 554] width 1561 height 995
click at [653, 313] on button "button" at bounding box center [638, 320] width 45 height 45
